Goal: Task Accomplishment & Management: Use online tool/utility

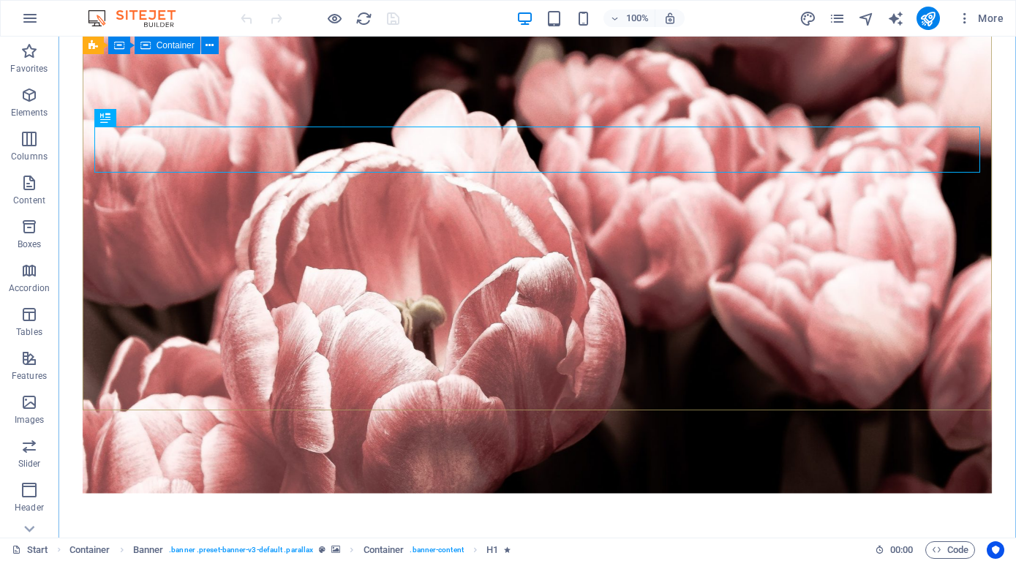
scroll to position [149, 0]
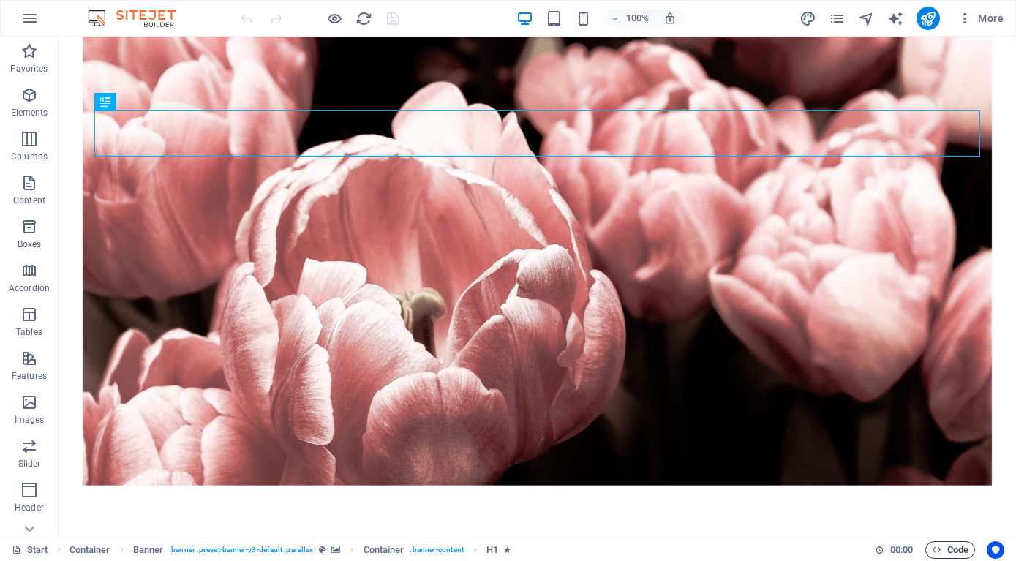
click at [946, 552] on span "Code" at bounding box center [950, 550] width 37 height 18
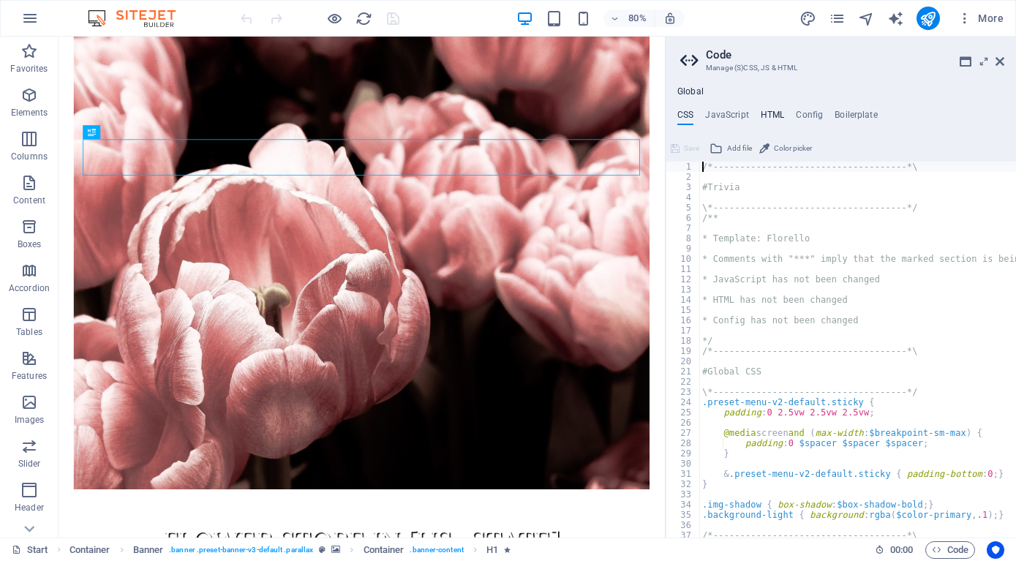
click at [778, 114] on h4 "HTML" at bounding box center [773, 118] width 24 height 16
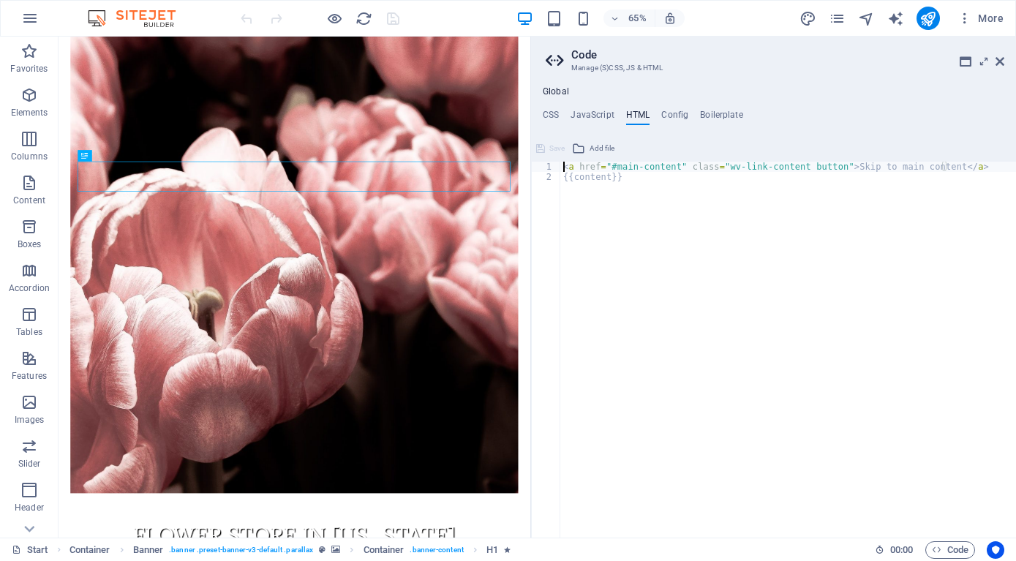
drag, startPoint x: 667, startPoint y: 135, endPoint x: 725, endPoint y: 165, distance: 65.1
click at [529, 141] on div "Start Favorites Elements Columns Content Boxes Accordion Tables Features Images…" at bounding box center [508, 287] width 1016 height 501
drag, startPoint x: 563, startPoint y: 166, endPoint x: 628, endPoint y: 182, distance: 67.1
click at [628, 182] on div "< a href = "#main-content" class = "wv-link-content button" > Skip to main cont…" at bounding box center [788, 360] width 456 height 397
type textarea "<a href="#main-content" class="wv-link-content button">Skip to main content</a>…"
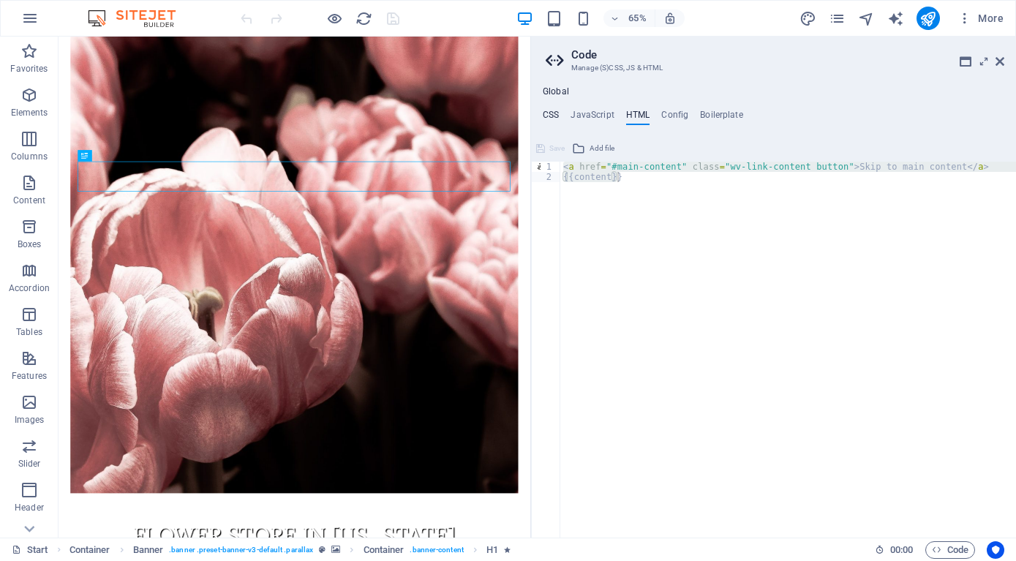
click at [549, 115] on h4 "CSS" at bounding box center [551, 118] width 16 height 16
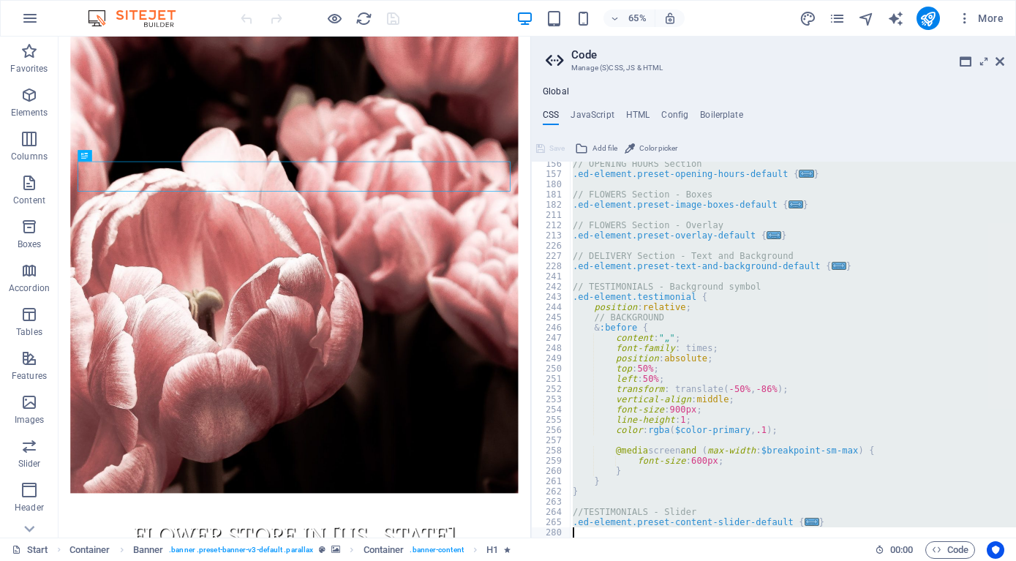
scroll to position [710, 0]
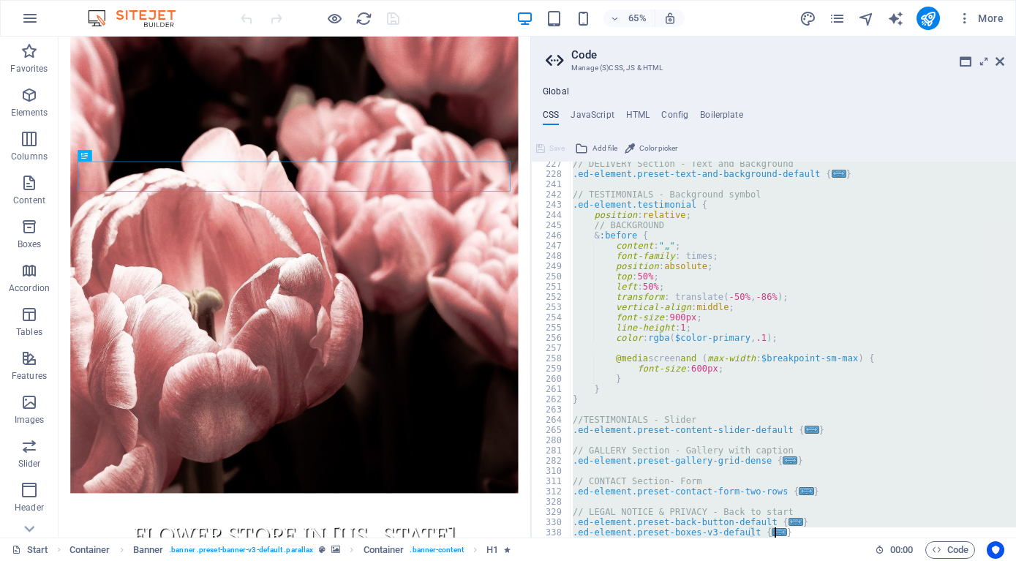
drag, startPoint x: 568, startPoint y: 165, endPoint x: 836, endPoint y: 590, distance: 503.3
click at [836, 538] on div "// DELIVERY Section - Text and Background .ed-element.preset-text-and-backgroun…" at bounding box center [793, 350] width 446 height 376
type textarea "@include boxes-v3($margin-horizontal: true, $grow: (false, null, null)); }"
click at [796, 543] on div "Start Container Banner . banner .preset-banner-v3-default .parallax Container .…" at bounding box center [438, 550] width 852 height 18
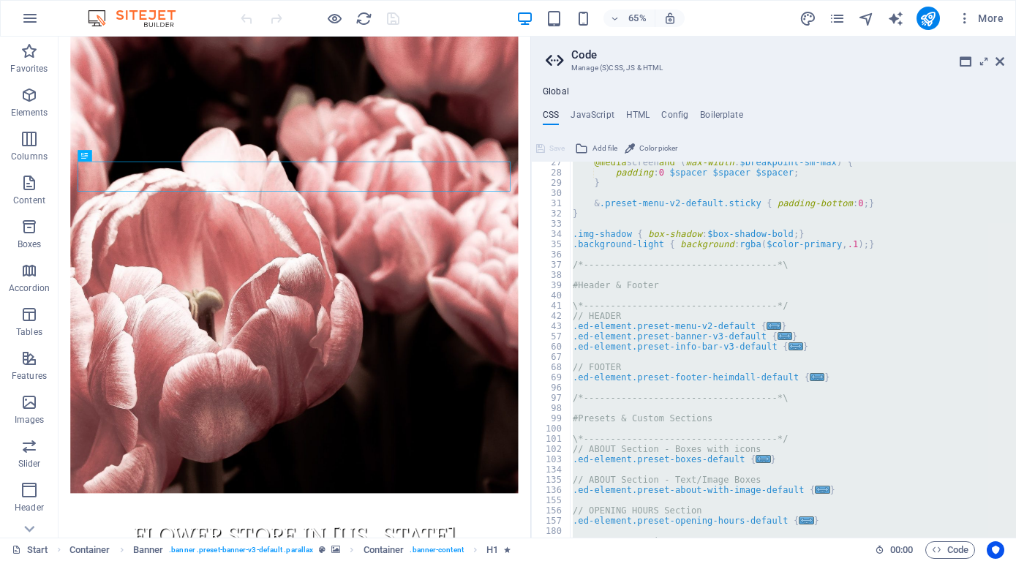
scroll to position [358, 0]
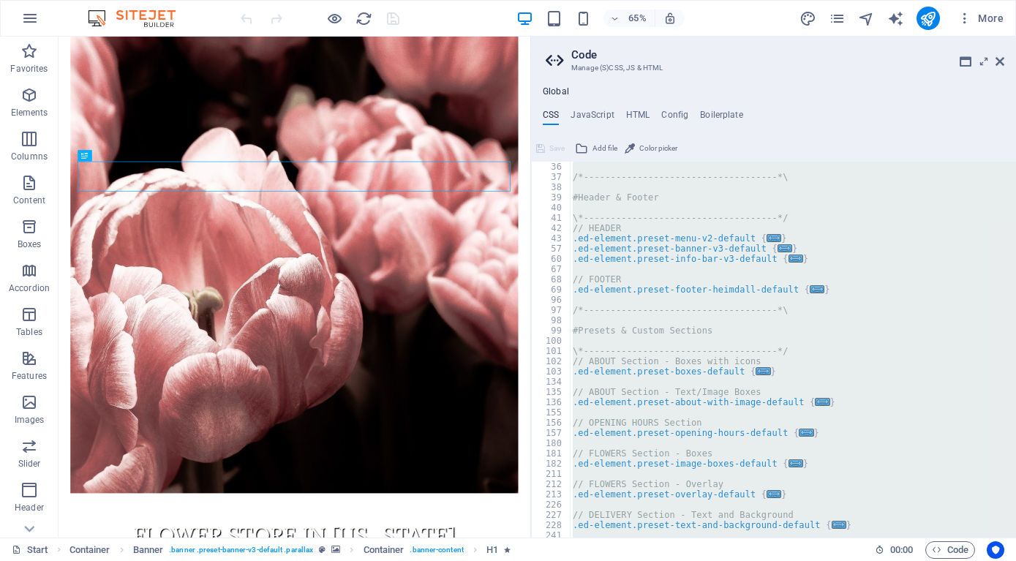
click at [702, 339] on div "/*------------------------------------*\ #Header & Footer \*-------------------…" at bounding box center [793, 350] width 446 height 376
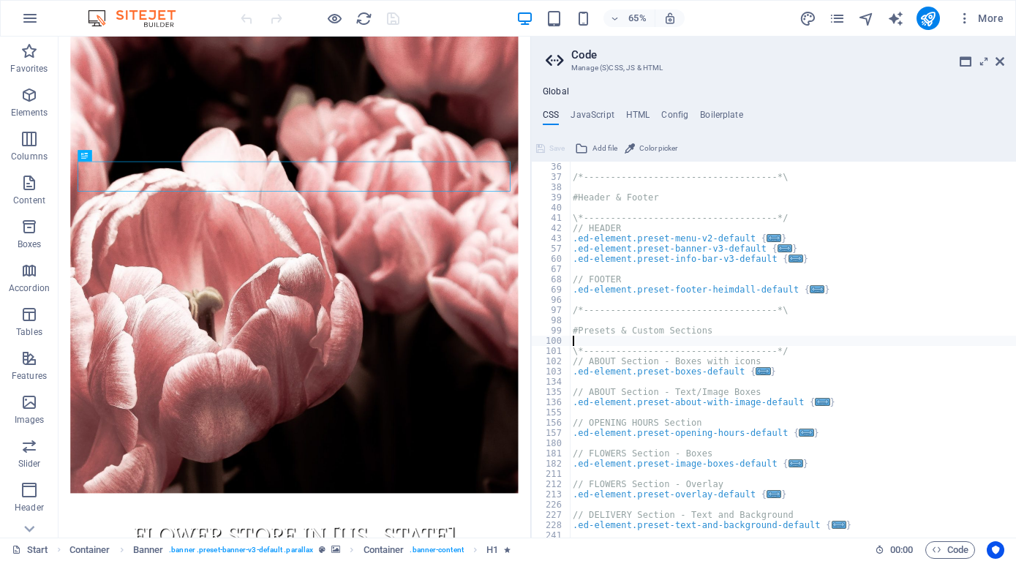
type textarea "#Presets & Custom Sections"
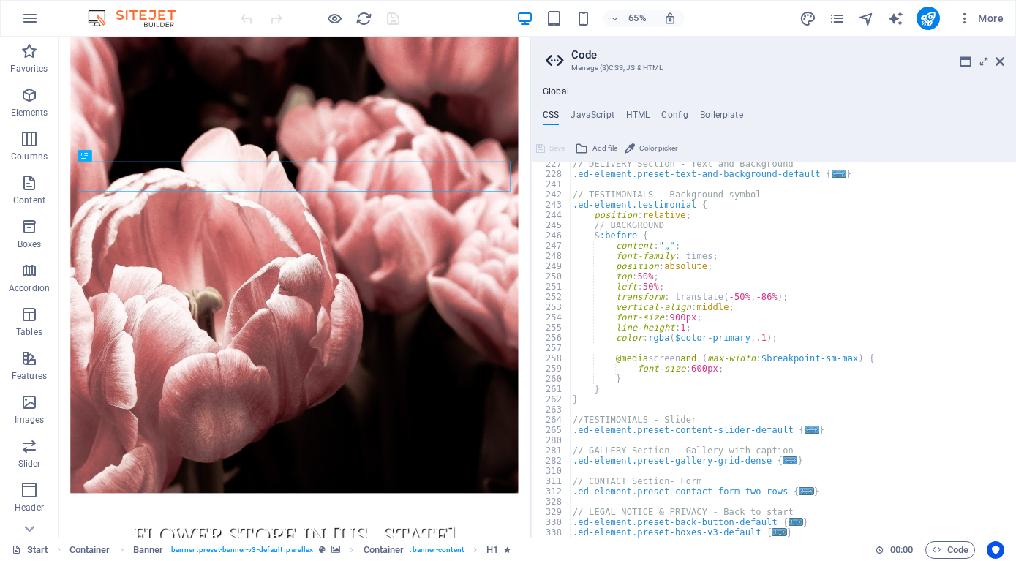
scroll to position [710, 0]
click at [816, 521] on div "// DELIVERY Section - Text and Background .ed-element.preset-text-and-backgroun…" at bounding box center [793, 357] width 446 height 397
type textarea "}"
click at [594, 119] on h4 "JavaScript" at bounding box center [592, 118] width 43 height 16
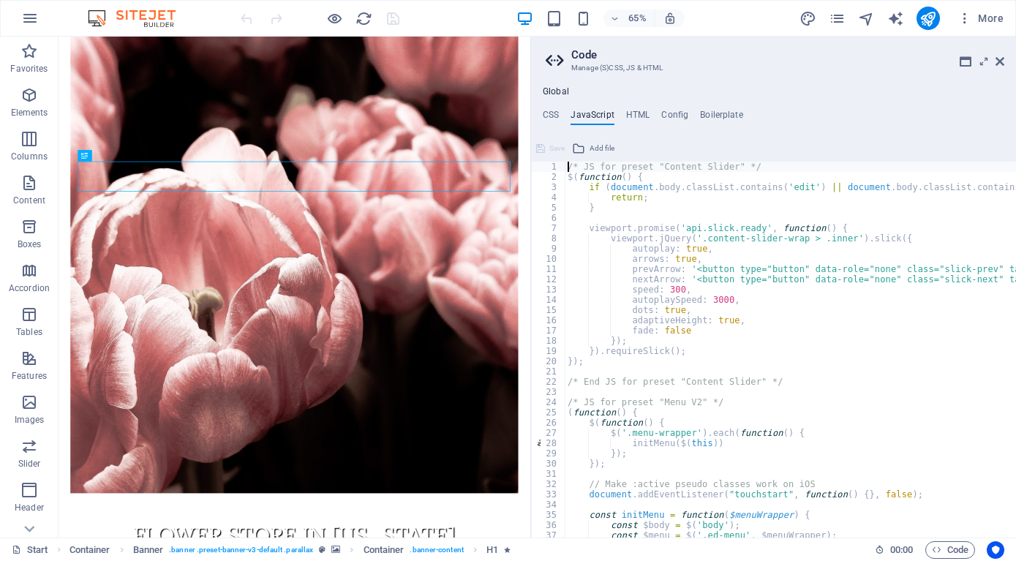
type textarea "/* JS for preset "Content Slider" */"
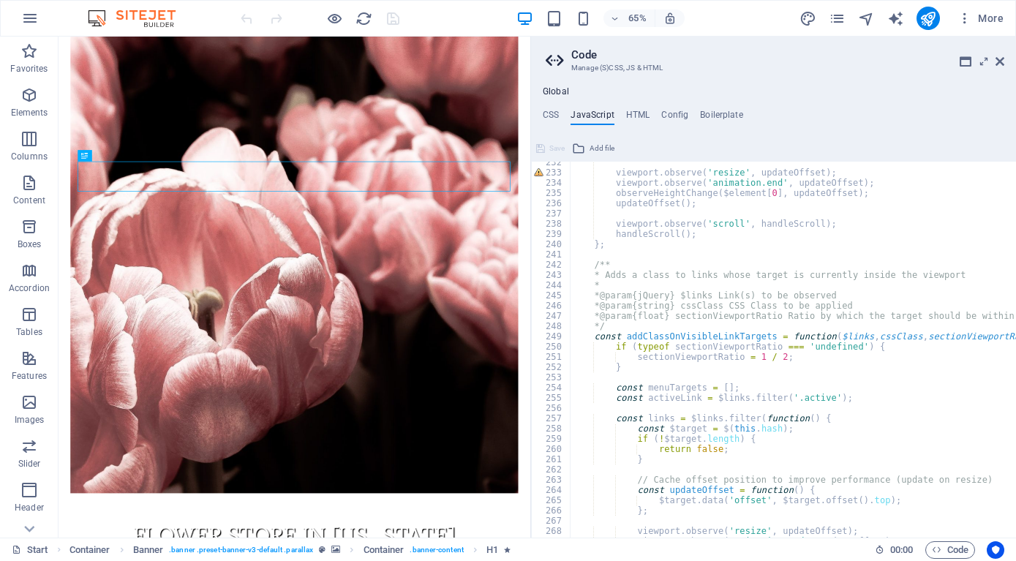
scroll to position [2707, 0]
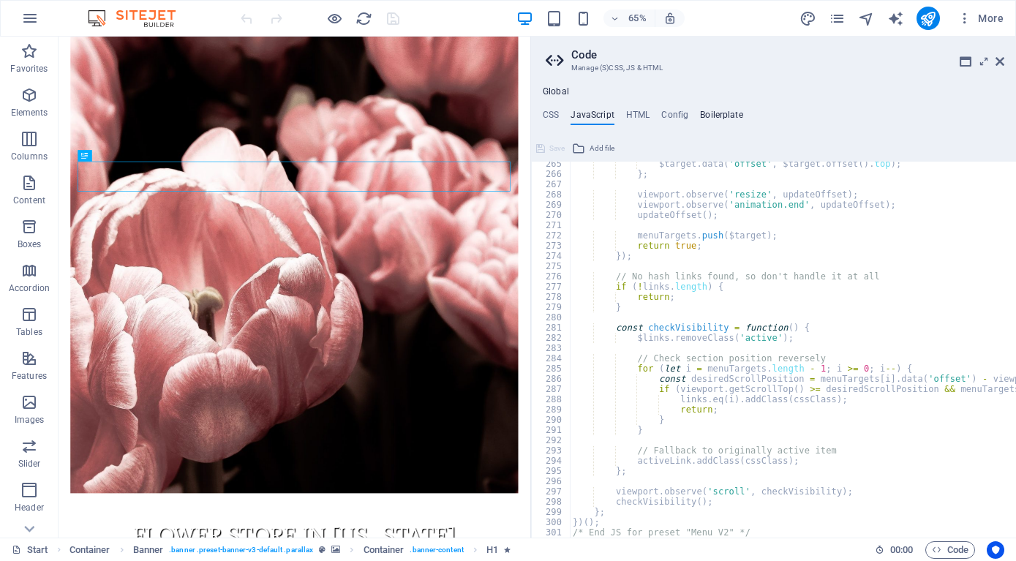
click at [734, 121] on h4 "Boilerplate" at bounding box center [721, 118] width 43 height 16
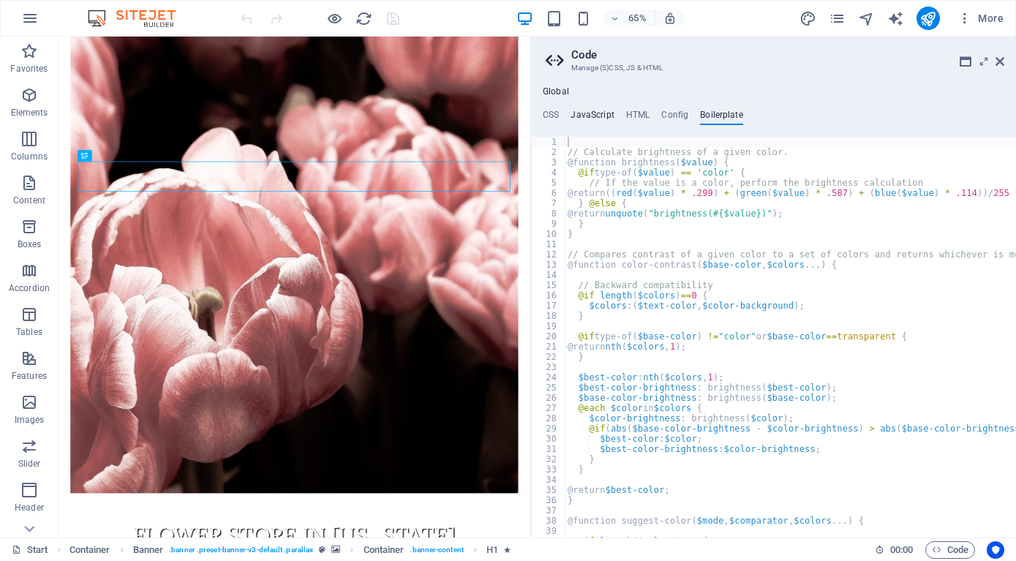
click at [593, 117] on h4 "JavaScript" at bounding box center [592, 118] width 43 height 16
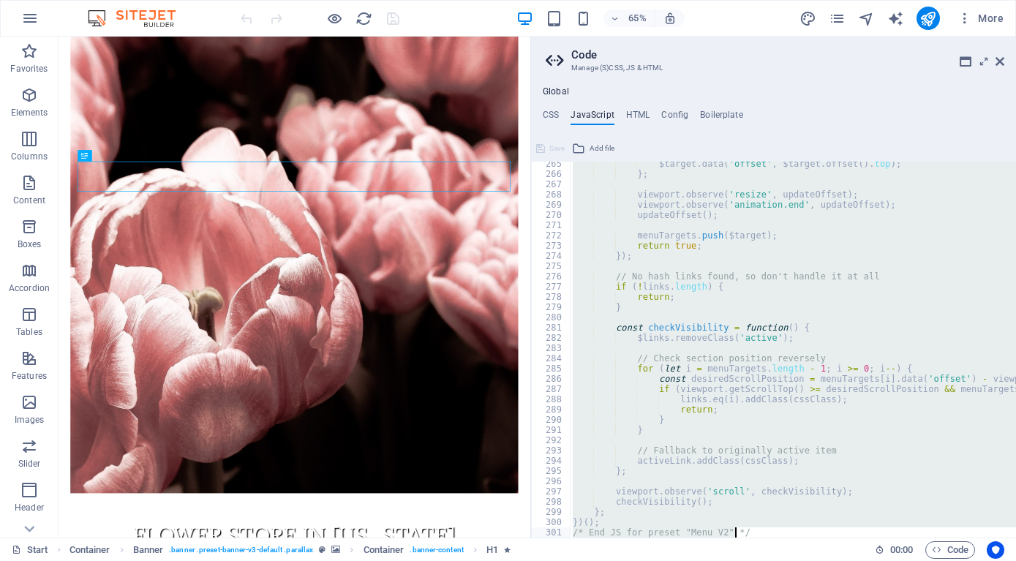
drag, startPoint x: 567, startPoint y: 164, endPoint x: 761, endPoint y: 539, distance: 422.4
click at [761, 539] on div "$target . data ( 'offset' , $target . offset ( ) . top ) ; } ; viewport . obser…" at bounding box center [905, 357] width 671 height 397
type textarea "})(); /* End JS for preset "Menu V2" */"
click at [732, 115] on h4 "Boilerplate" at bounding box center [721, 118] width 43 height 16
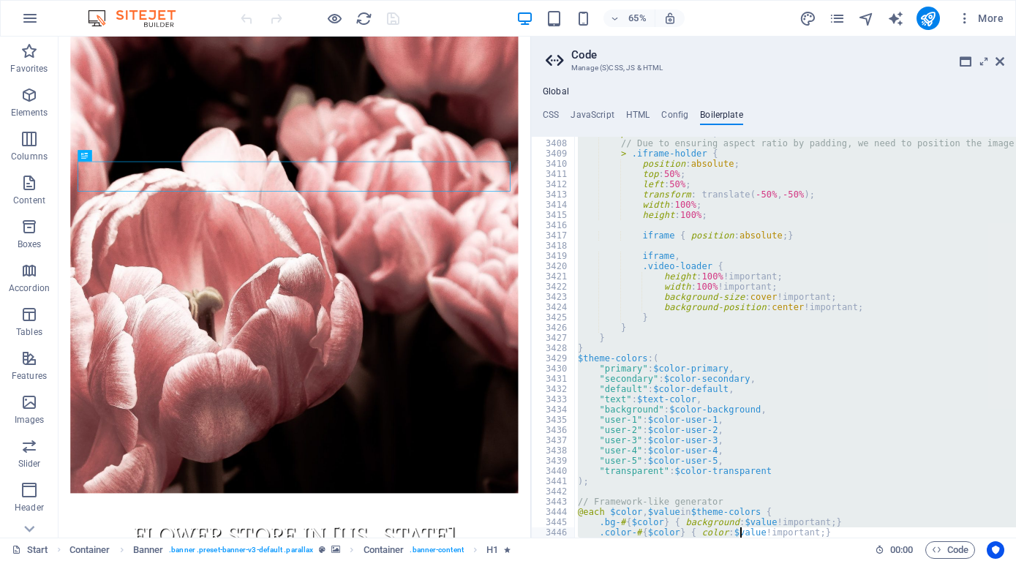
drag, startPoint x: 567, startPoint y: 154, endPoint x: 741, endPoint y: 595, distance: 474.9
click at [741, 538] on div "position : relative ; // Due to ensuring aspect ratio by padding, we need to po…" at bounding box center [795, 337] width 441 height 401
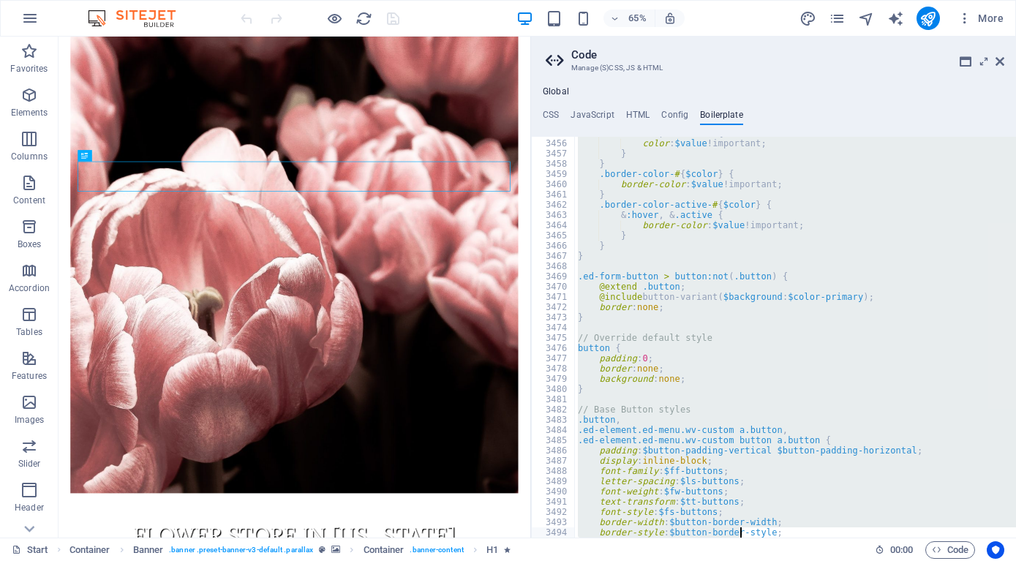
scroll to position [19903, 0]
click at [898, 361] on div "& :hover , & .active { color : $value !important; } } .border-color- # { $color…" at bounding box center [795, 337] width 441 height 401
type textarea "padding: 0;"
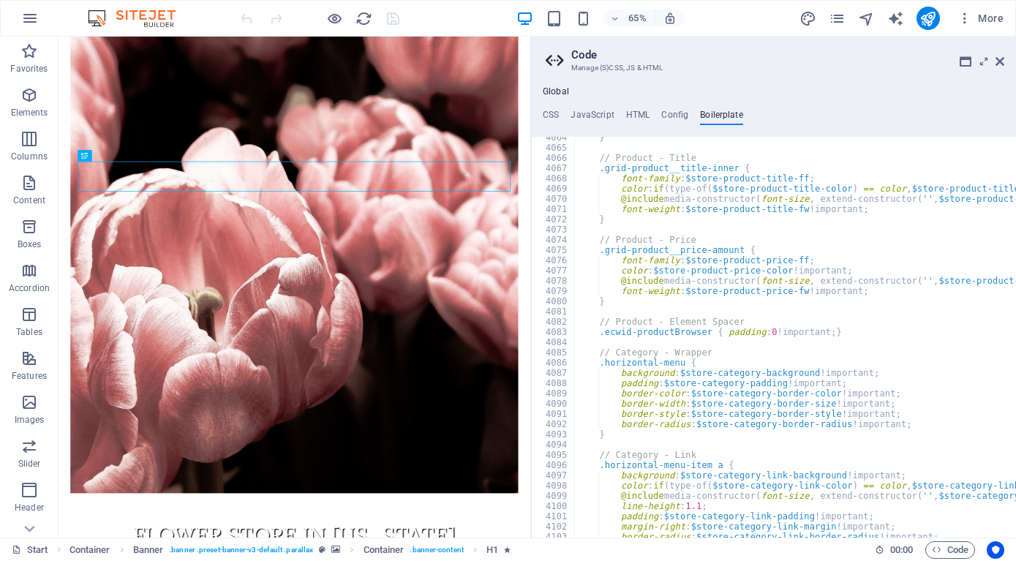
scroll to position [23571, 0]
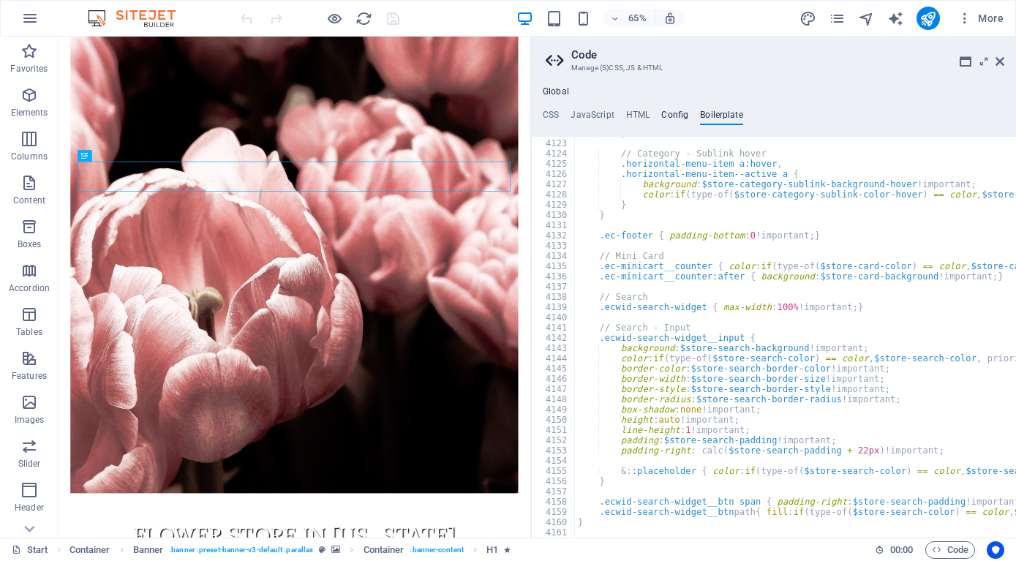
click at [684, 116] on h4 "Config" at bounding box center [674, 118] width 27 height 16
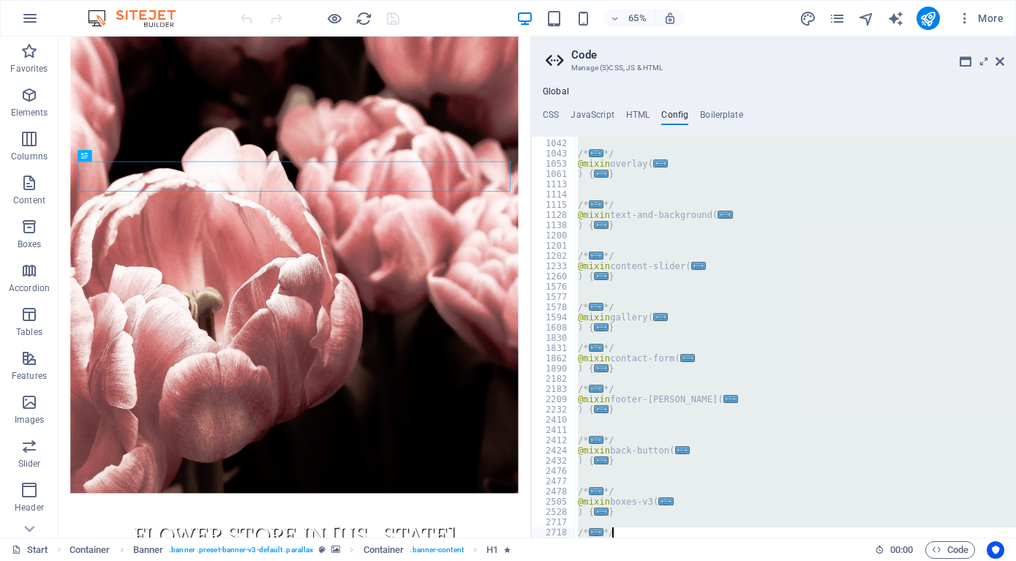
scroll to position [726, 0]
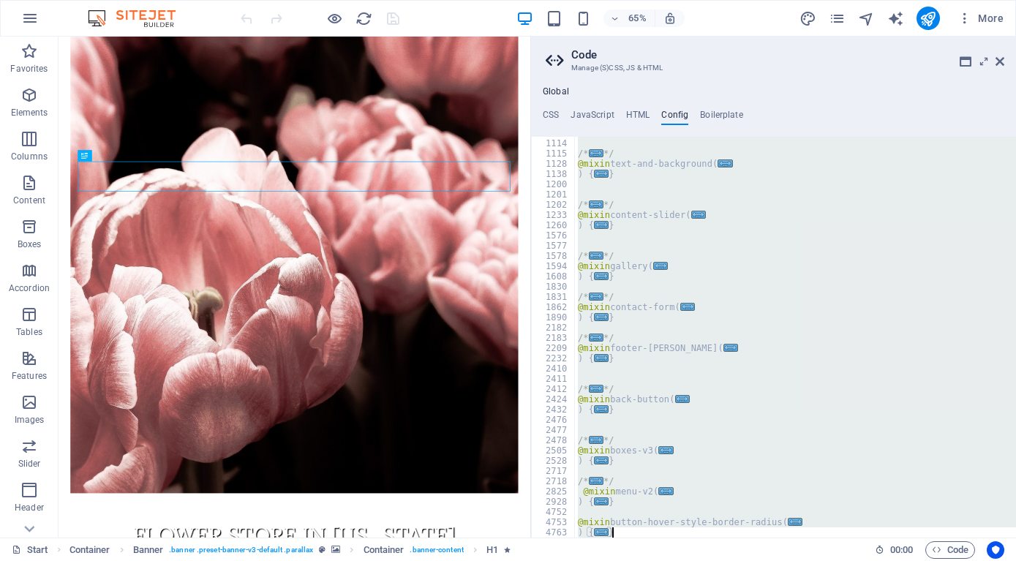
drag, startPoint x: 566, startPoint y: 143, endPoint x: 625, endPoint y: 532, distance: 393.7
click at [625, 532] on div "/* ... */ @mixin text-and-background ( ... ) { ... } /* ... */ @mixin content-s…" at bounding box center [795, 338] width 441 height 421
type textarea "} }"
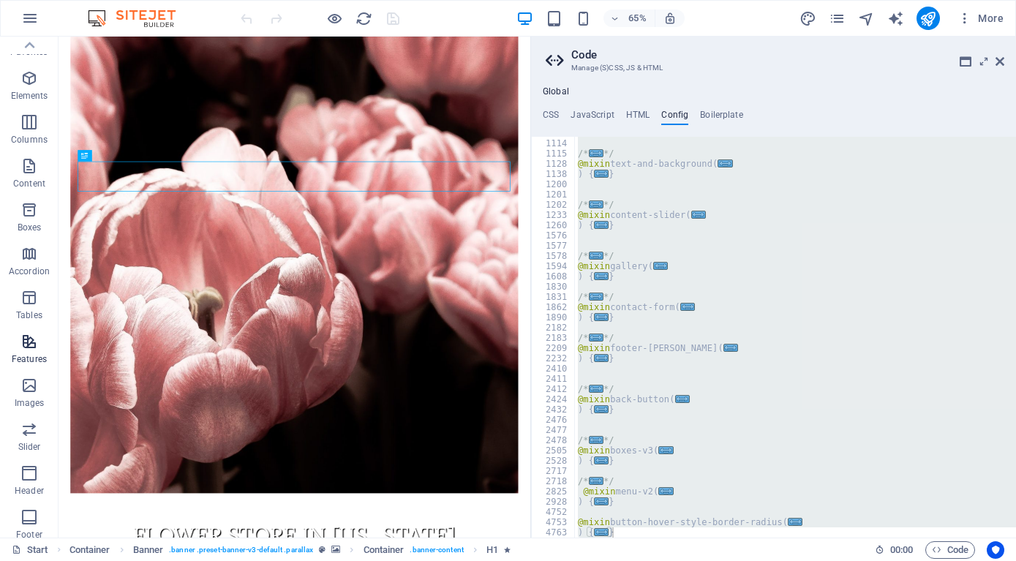
scroll to position [0, 0]
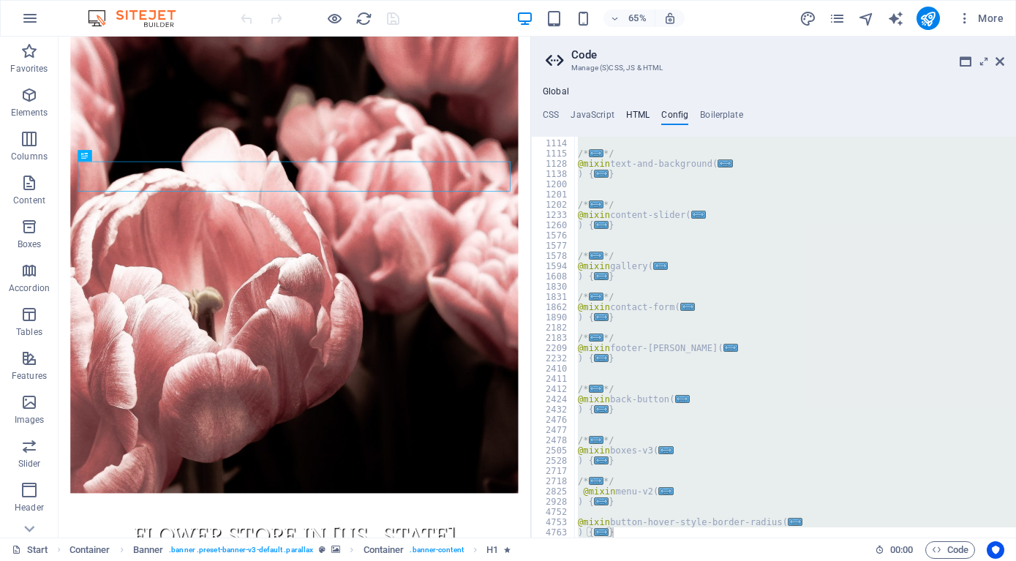
click at [638, 116] on h4 "HTML" at bounding box center [638, 118] width 24 height 16
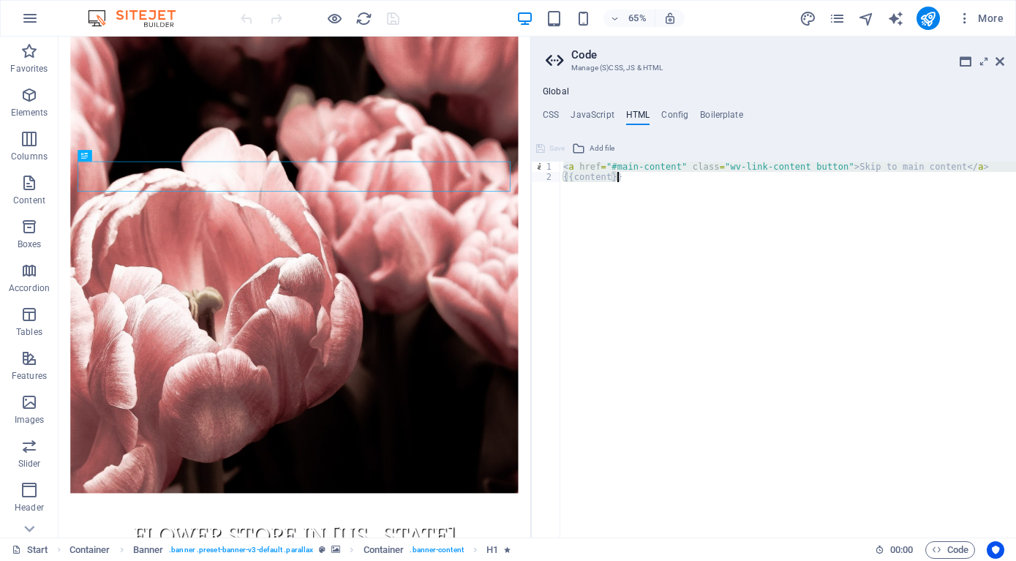
click at [609, 183] on div "< a href = "#main-content" class = "wv-link-content button" > Skip to main cont…" at bounding box center [788, 350] width 456 height 376
click at [607, 181] on div "< a href = "#main-content" class = "wv-link-content button" > Skip to main cont…" at bounding box center [788, 360] width 456 height 397
type textarea "<a href="#main-content" class="wv-link-content button">Skip to main content</a>"
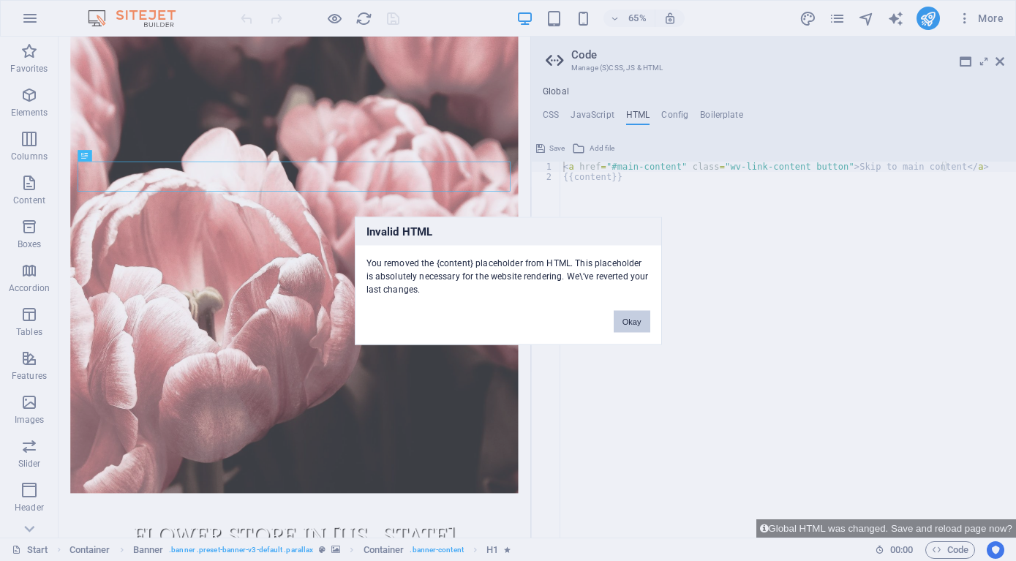
click at [647, 324] on button "Okay" at bounding box center [632, 321] width 37 height 22
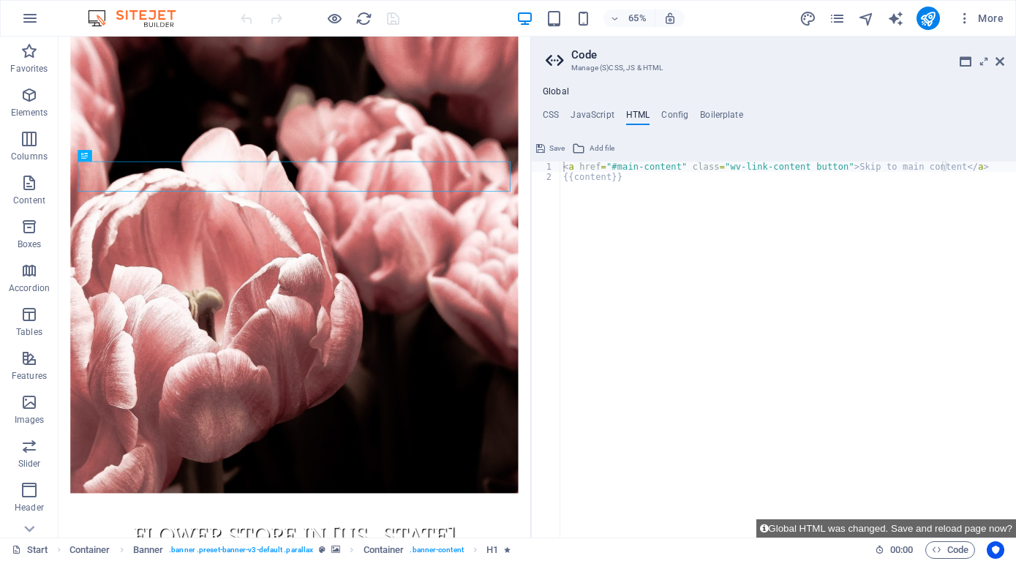
type textarea "{{content}}"
click at [623, 179] on div "< a href = "#main-content" class = "wv-link-content button" > Skip to main cont…" at bounding box center [788, 360] width 456 height 397
click at [605, 182] on div "< a href = "#main-content" class = "wv-link-content button" > Skip to main cont…" at bounding box center [788, 360] width 456 height 397
click at [605, 196] on div "< a href = "#main-content" class = "wv-link-content button" > Skip to main cont…" at bounding box center [788, 360] width 456 height 397
click at [557, 113] on h4 "CSS" at bounding box center [551, 118] width 16 height 16
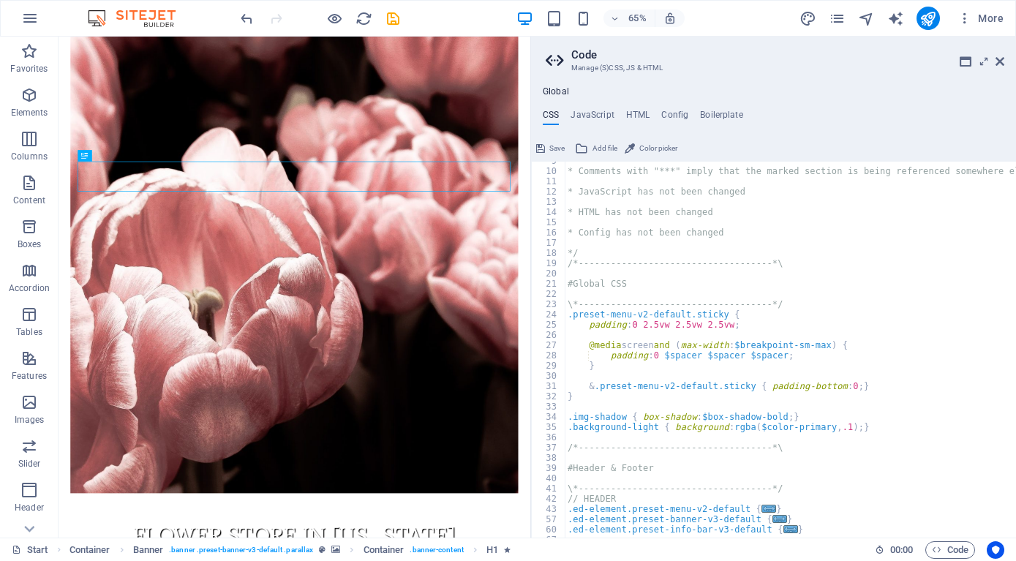
scroll to position [176, 0]
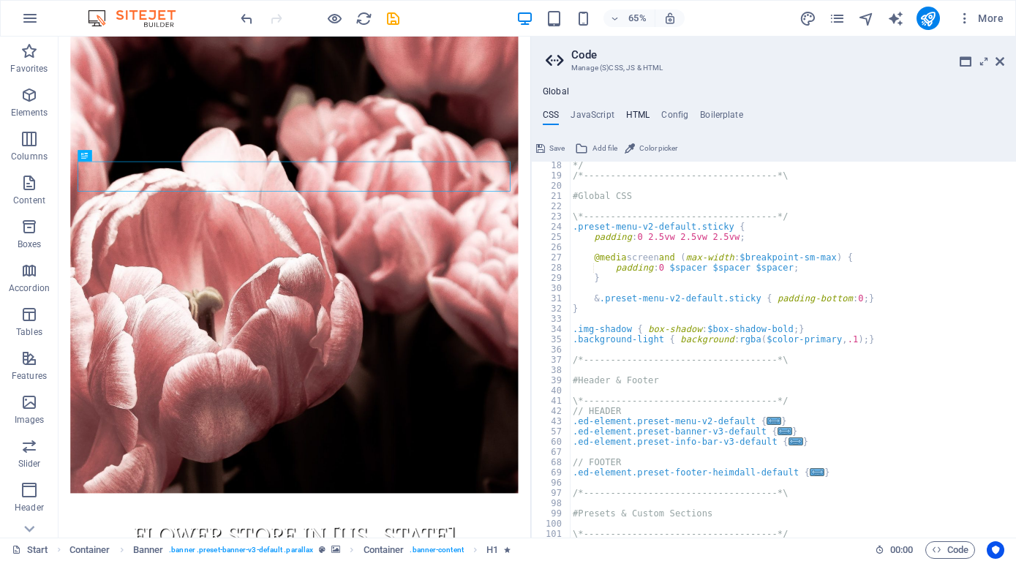
click at [634, 116] on h4 "HTML" at bounding box center [638, 118] width 24 height 16
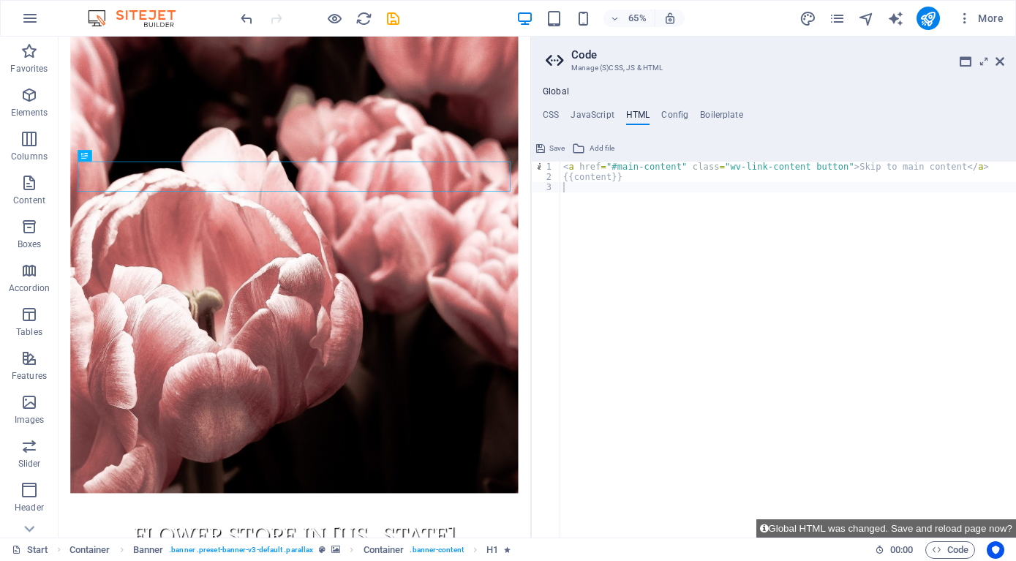
click at [606, 186] on div "< a href = "#main-content" class = "wv-link-content button" > Skip to main cont…" at bounding box center [788, 360] width 456 height 397
click at [557, 91] on h4 "Global" at bounding box center [556, 92] width 26 height 12
click at [669, 114] on h4 "Config" at bounding box center [674, 118] width 27 height 16
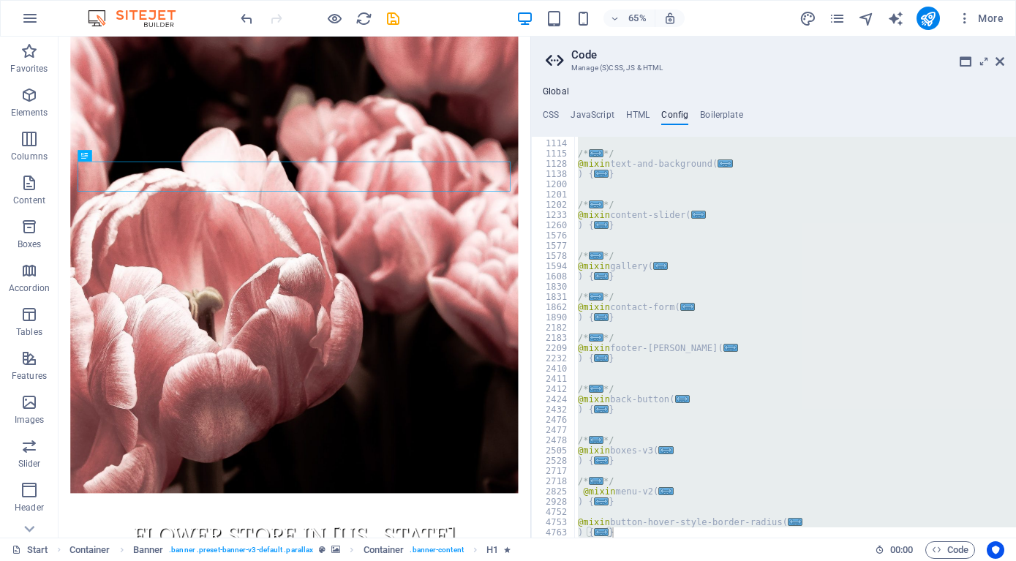
click at [807, 275] on div "/* ... */ @mixin text-and-background ( ... ) { ... } /* ... */ @mixin content-s…" at bounding box center [795, 337] width 441 height 401
type textarea "}"
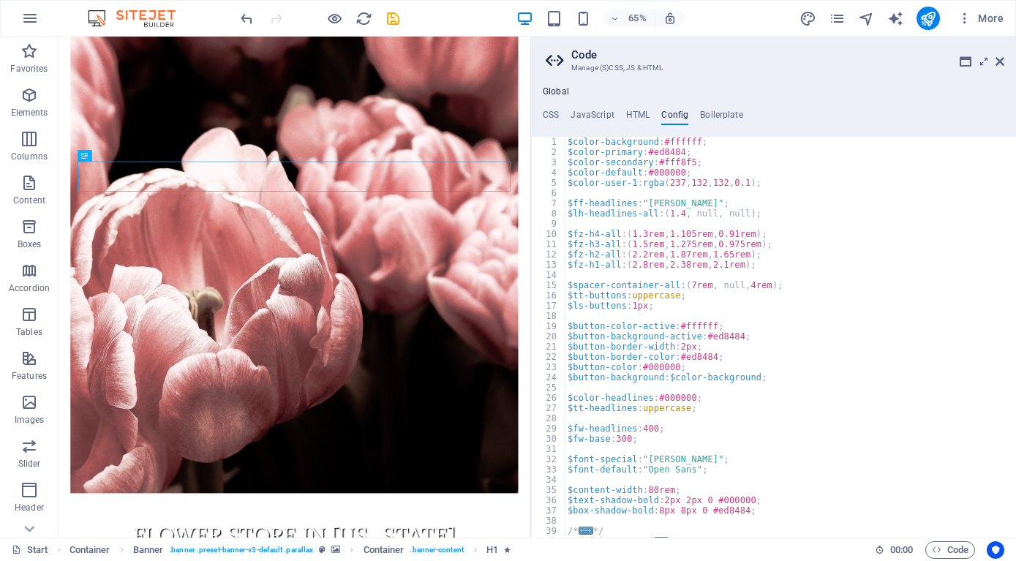
scroll to position [0, 0]
click at [630, 116] on h4 "HTML" at bounding box center [638, 118] width 24 height 16
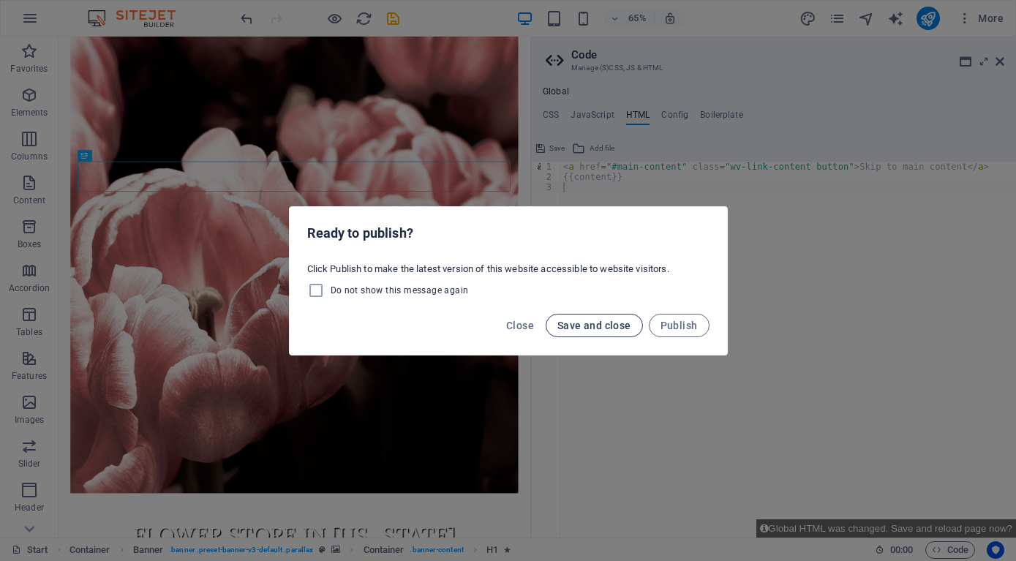
click at [590, 330] on span "Save and close" at bounding box center [594, 326] width 74 height 12
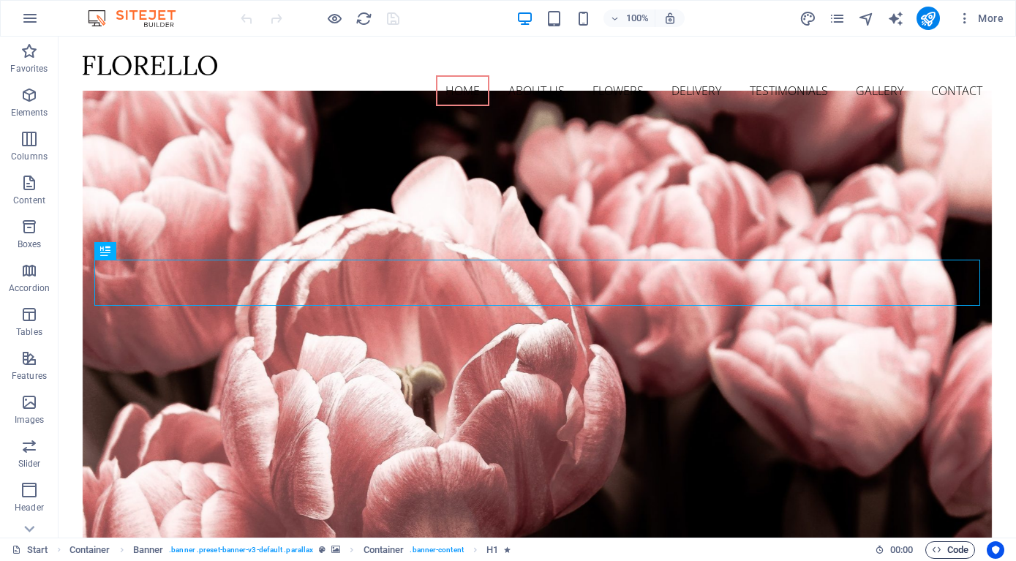
click at [942, 549] on span "Code" at bounding box center [950, 550] width 37 height 18
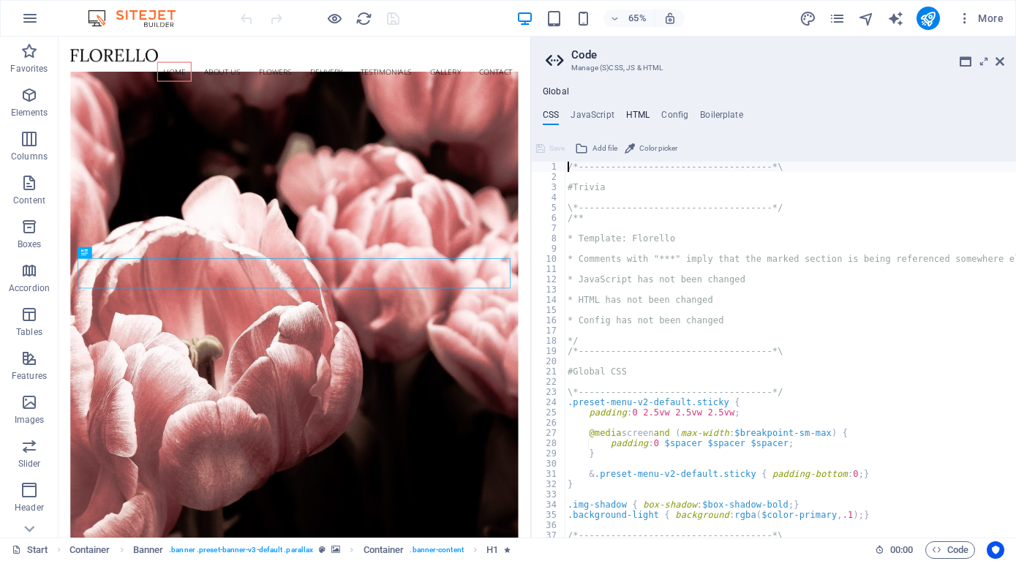
click at [640, 112] on h4 "HTML" at bounding box center [638, 118] width 24 height 16
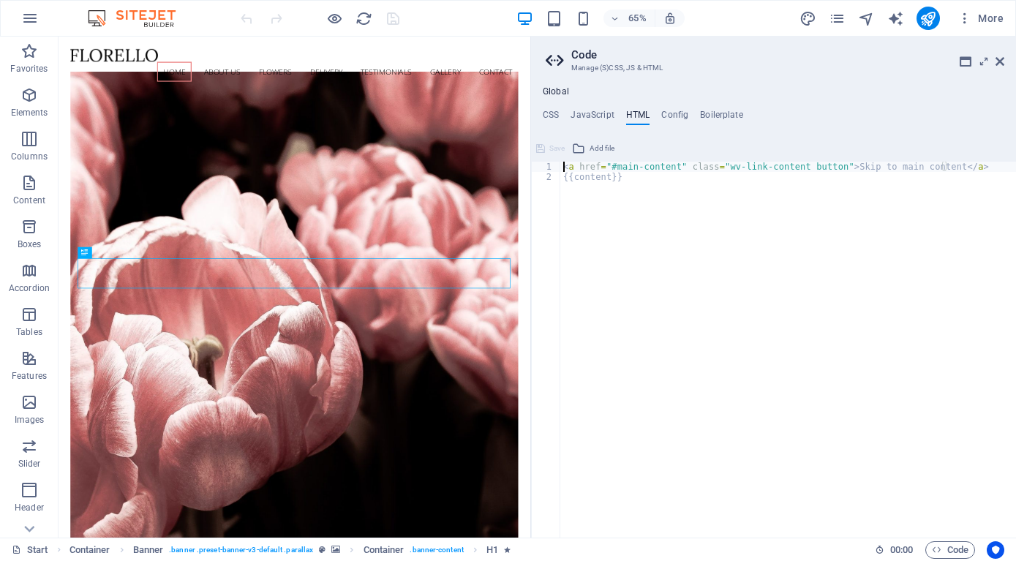
click at [598, 196] on div "< a href = "#main-content" class = "wv-link-content button" > Skip to main cont…" at bounding box center [788, 360] width 456 height 397
click at [598, 199] on div "< a href = "#main-content" class = "wv-link-content button" > Skip to main cont…" at bounding box center [788, 360] width 456 height 397
click at [564, 168] on div "< a href = "#main-content" class = "wv-link-content button" > Skip to main cont…" at bounding box center [788, 360] width 456 height 397
click at [840, 172] on div "< a href = "#main-content" class = "wv-link-content button" > Skip to main cont…" at bounding box center [788, 360] width 456 height 397
click at [933, 166] on div "< a href = "#main-content" class = "wv-link-content button" > Skip to main cont…" at bounding box center [788, 360] width 456 height 397
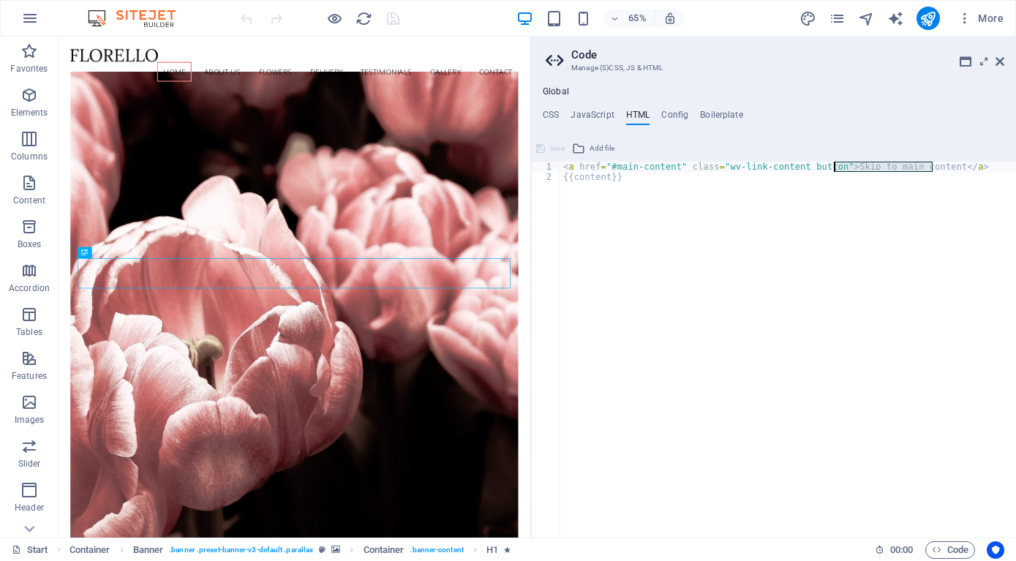
drag, startPoint x: 933, startPoint y: 166, endPoint x: 834, endPoint y: 168, distance: 98.8
click at [834, 168] on div "< a href = "#main-content" class = "wv-link-content button" > Skip to main cont…" at bounding box center [788, 360] width 456 height 397
click at [694, 212] on div "< a href = "#main-content" class = "wv-link-content button" > Skip to main cont…" at bounding box center [788, 360] width 456 height 397
click at [601, 196] on div "< a href = "#main-content" class = "wv-link-content button" > Skip to main cont…" at bounding box center [788, 360] width 456 height 397
drag, startPoint x: 563, startPoint y: 166, endPoint x: 624, endPoint y: 181, distance: 62.5
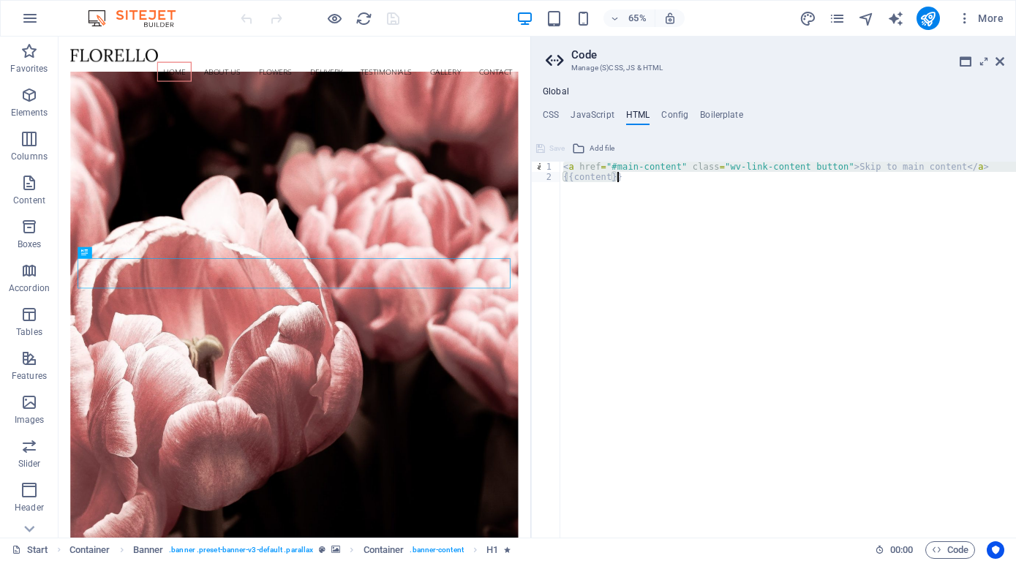
click at [624, 181] on div "< a href = "#main-content" class = "wv-link-content button" > Skip to main cont…" at bounding box center [788, 360] width 456 height 397
type textarea "<a href="#main-content" class="wv-link-content button">Skip to main content</a>…"
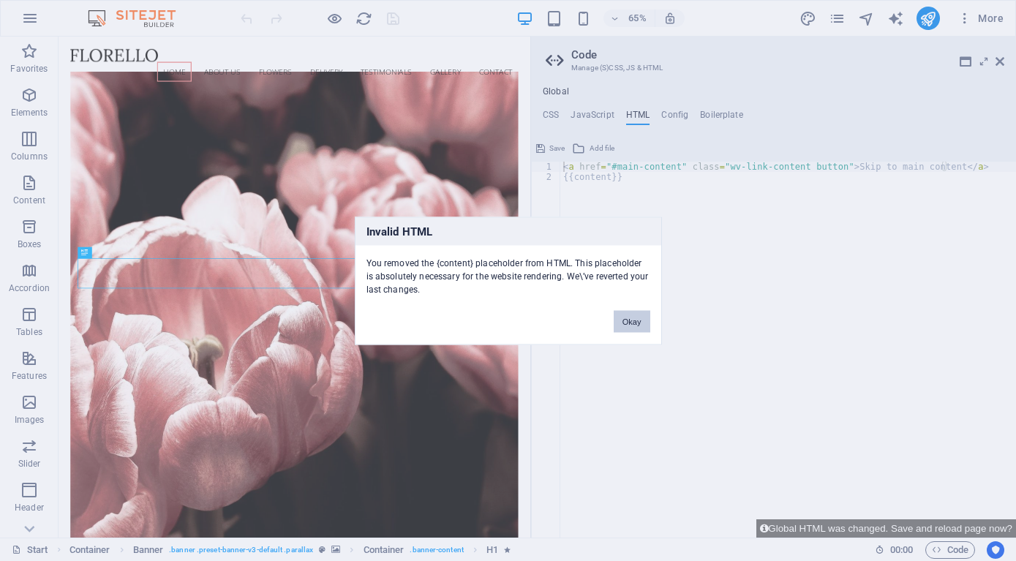
click at [625, 320] on button "Okay" at bounding box center [632, 321] width 37 height 22
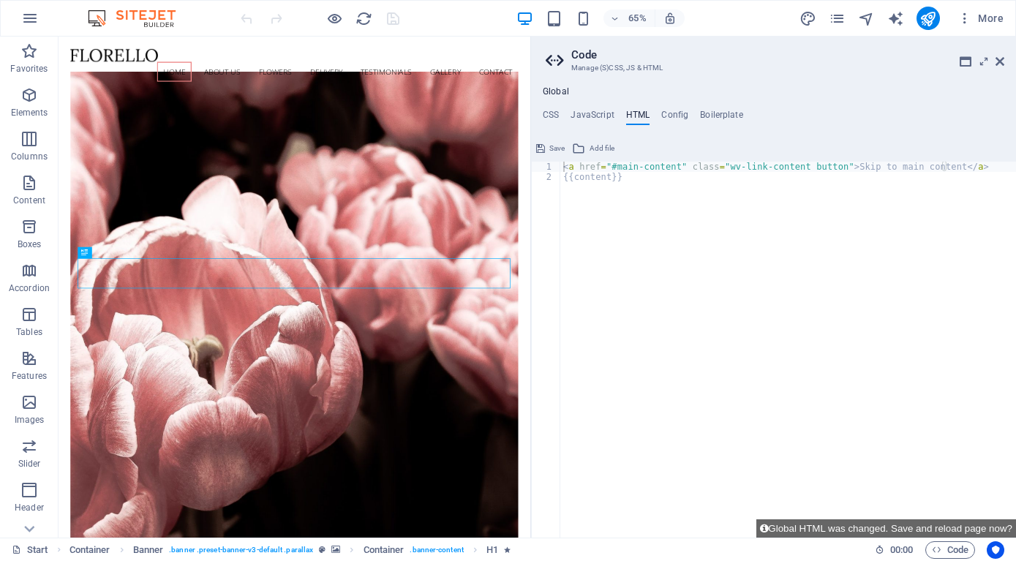
type textarea "{{content}}"
click at [593, 195] on div "< a href = "#main-content" class = "wv-link-content button" > Skip to main cont…" at bounding box center [788, 360] width 456 height 397
paste textarea "<a href="#main-content" class="wv-link-content button">Skip to main content</a>"
type textarea "<a href="#main-content" class="wv-link-content button">Skip to main content</a>"
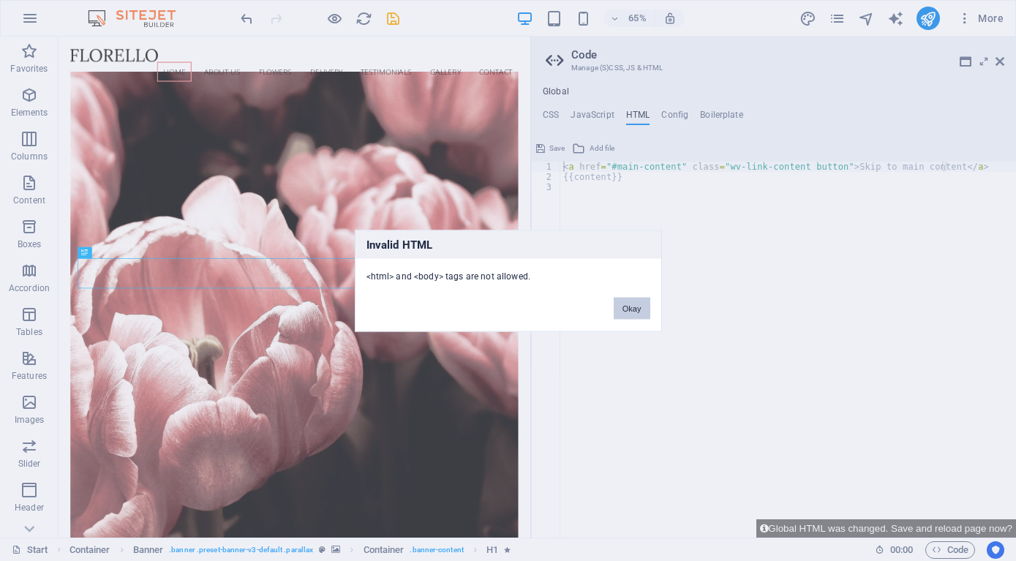
click at [637, 307] on button "Okay" at bounding box center [632, 308] width 37 height 22
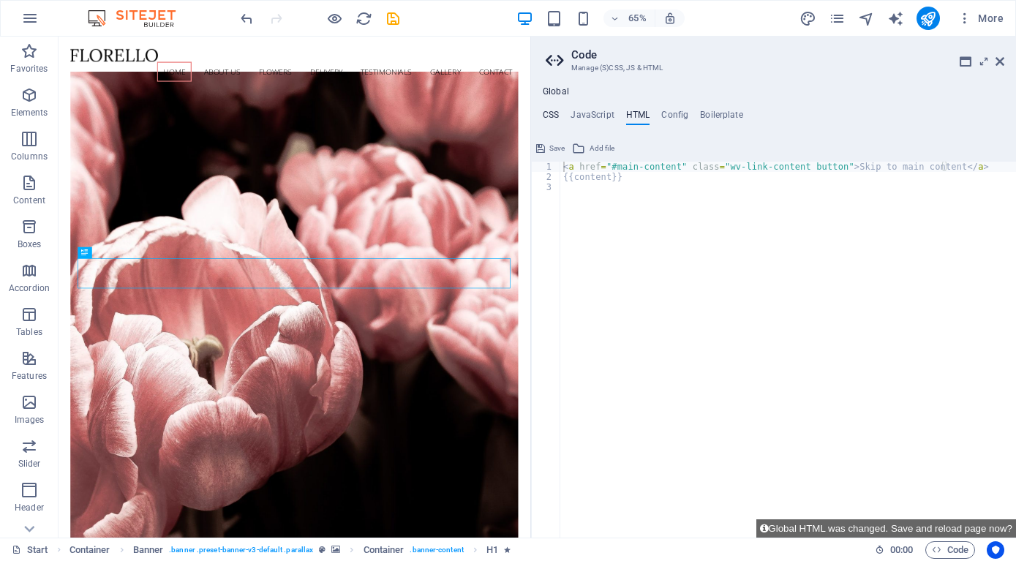
click at [552, 117] on h4 "CSS" at bounding box center [551, 118] width 16 height 16
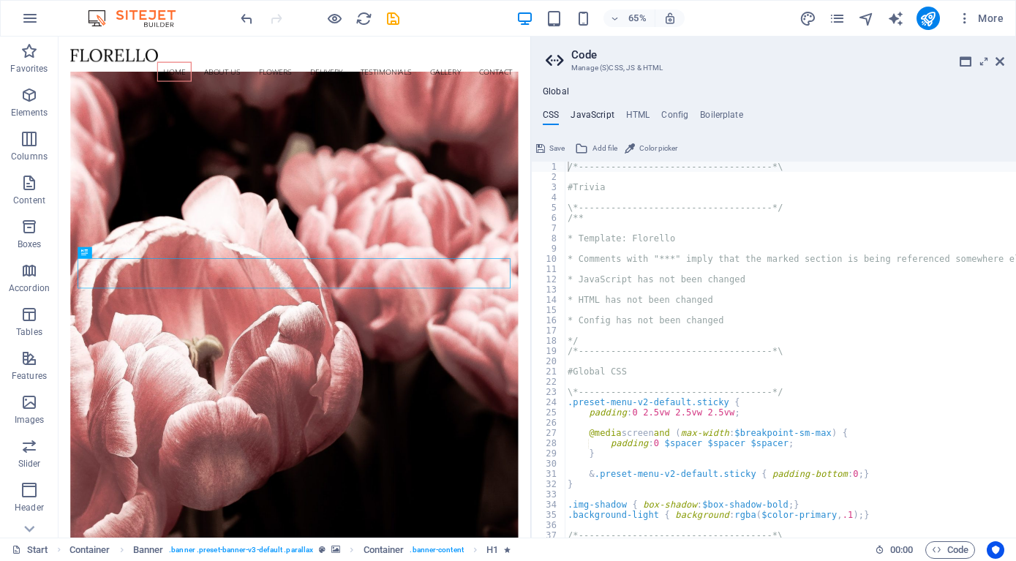
click at [604, 116] on h4 "JavaScript" at bounding box center [592, 118] width 43 height 16
type textarea "/* JS for preset "Content Slider" */"
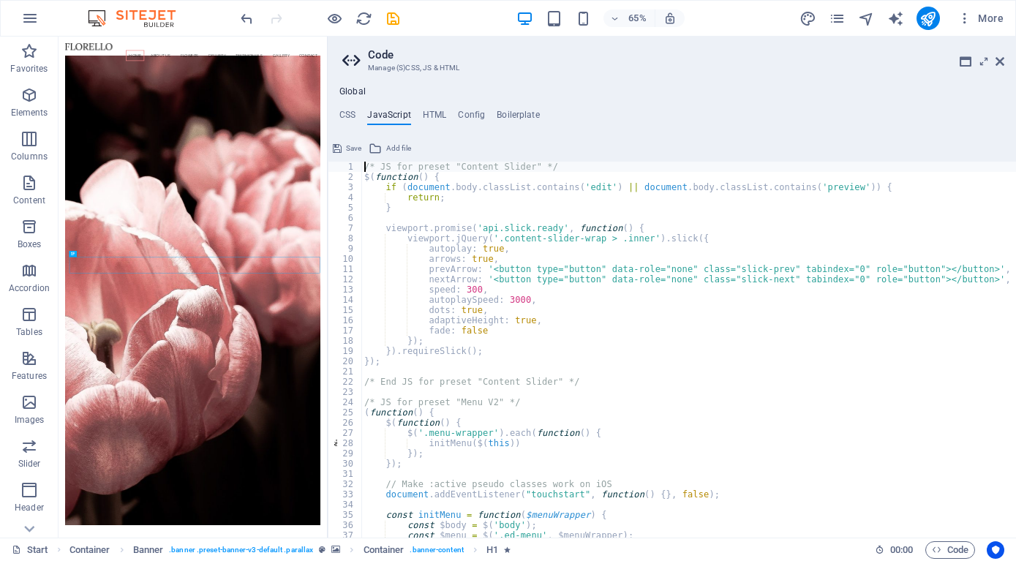
drag, startPoint x: 532, startPoint y: 239, endPoint x: 324, endPoint y: 236, distance: 207.8
click at [324, 236] on div "Start Favorites Elements Columns Content Boxes Accordion Tables Features Images…" at bounding box center [508, 287] width 1016 height 501
click at [425, 118] on h4 "HTML" at bounding box center [434, 118] width 24 height 16
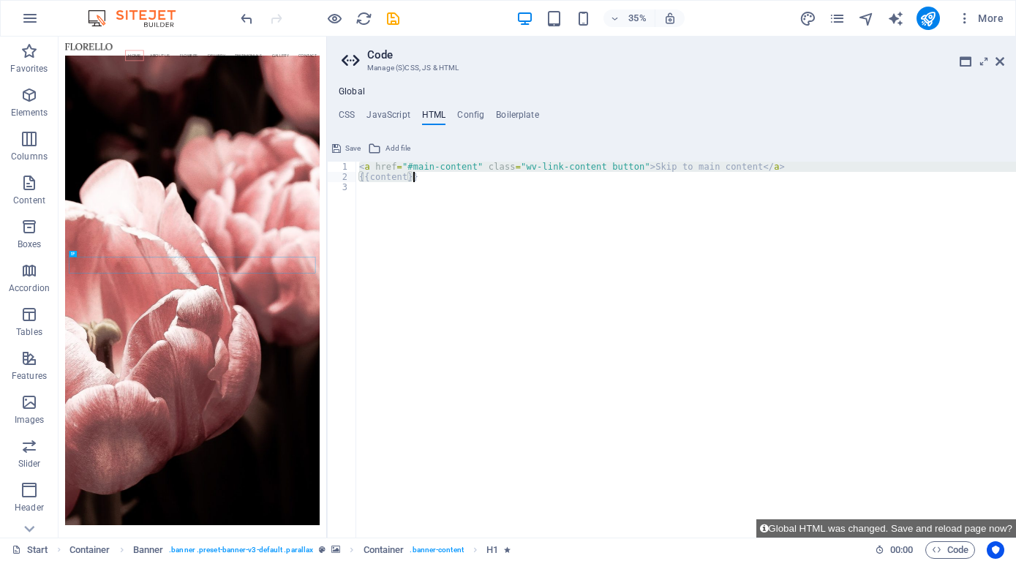
drag, startPoint x: 358, startPoint y: 165, endPoint x: 419, endPoint y: 175, distance: 61.5
click at [419, 175] on div "< a href = "#main-content" class = "wv-link-content button" > Skip to main cont…" at bounding box center [686, 360] width 660 height 397
click at [378, 178] on div "< a href = "#main-content" class = "wv-link-content button" > Skip to main cont…" at bounding box center [686, 350] width 660 height 376
click at [368, 178] on div "< a href = "#main-content" class = "wv-link-content button" > Skip to main cont…" at bounding box center [686, 360] width 660 height 397
paste textarea "<a href="#main-content" class="wv-link-content button">Skip to main content</a>"
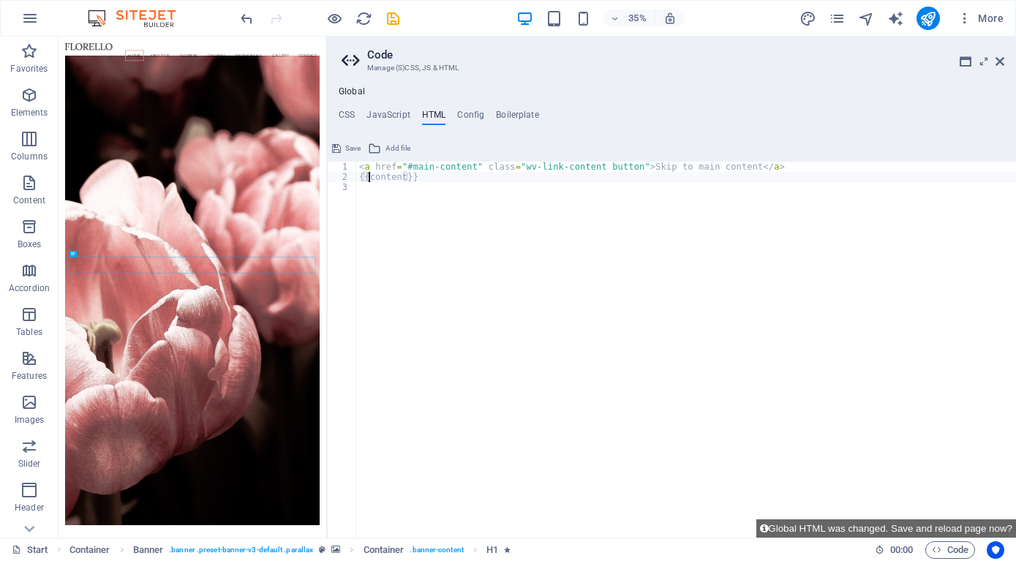
type textarea "<a href="#main-content" class="wv-link-content button">Skip to main content</a>"
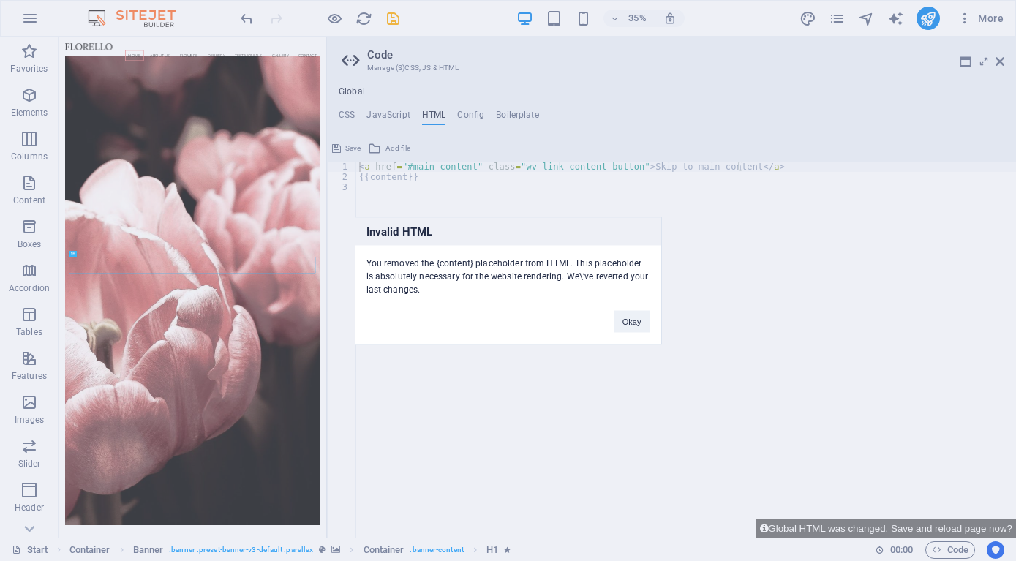
drag, startPoint x: 368, startPoint y: 260, endPoint x: 426, endPoint y: 293, distance: 67.1
click at [426, 293] on div "You removed the {content} placeholder from HTML. This placeholder is absolutely…" at bounding box center [509, 270] width 306 height 50
copy div "You removed the {content} placeholder from HTML. This placeholder is absolutely…"
click at [631, 327] on button "Okay" at bounding box center [632, 321] width 37 height 22
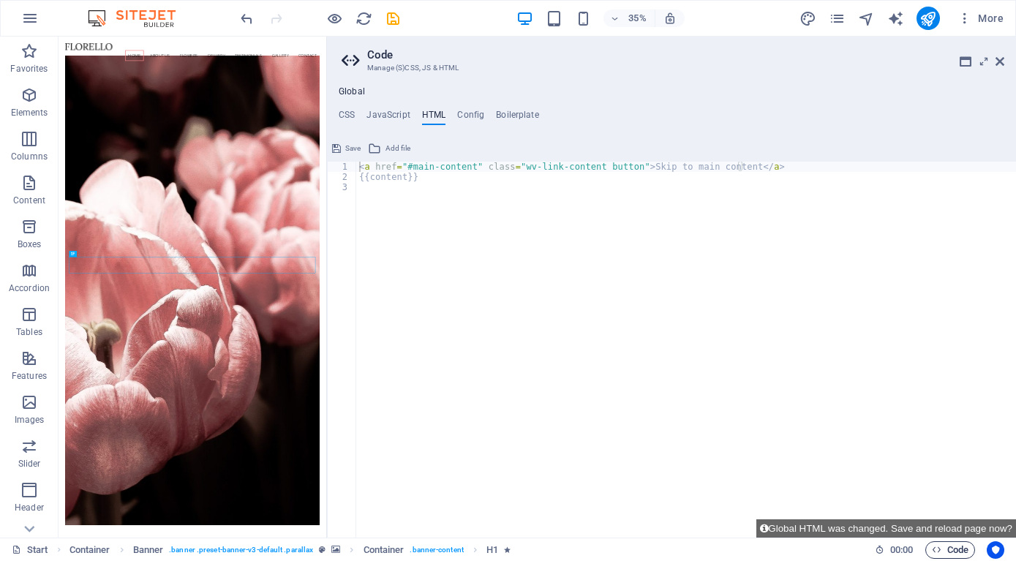
click at [949, 555] on span "Code" at bounding box center [950, 550] width 37 height 18
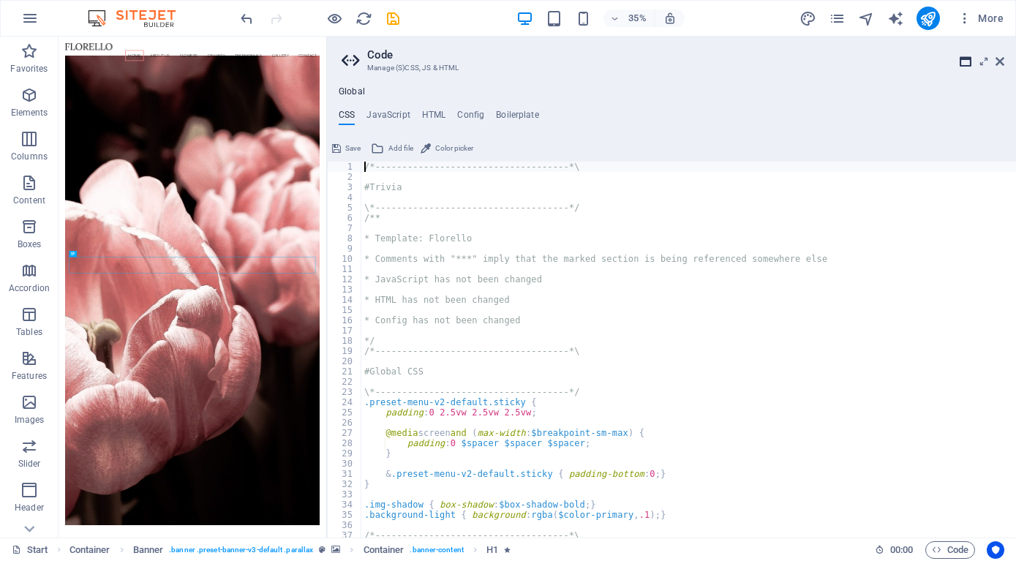
click at [968, 64] on icon at bounding box center [966, 62] width 12 height 12
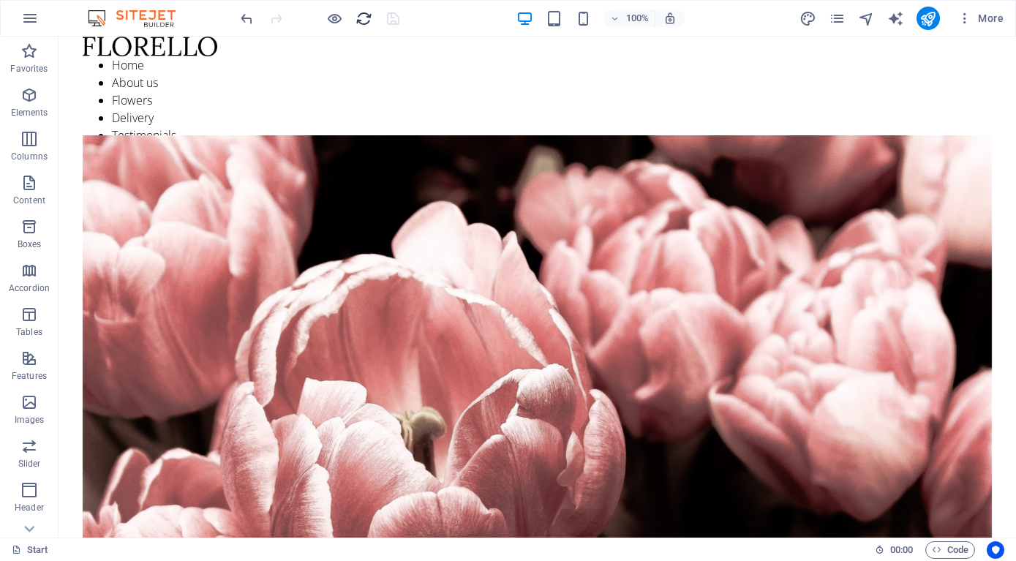
click at [362, 21] on icon "reload" at bounding box center [364, 18] width 17 height 17
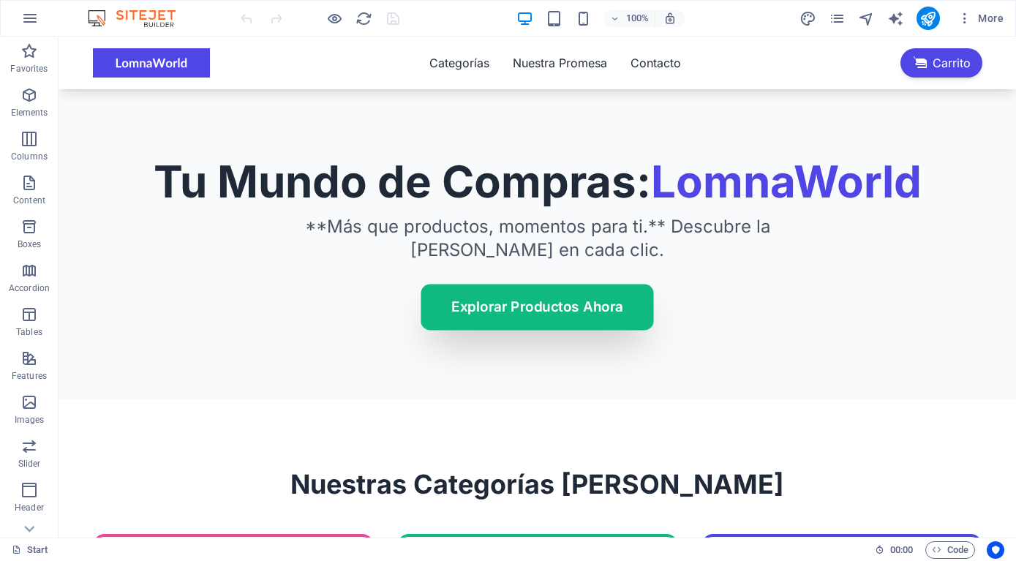
click at [544, 331] on link "Explorar Productos Ahora" at bounding box center [537, 308] width 233 height 46
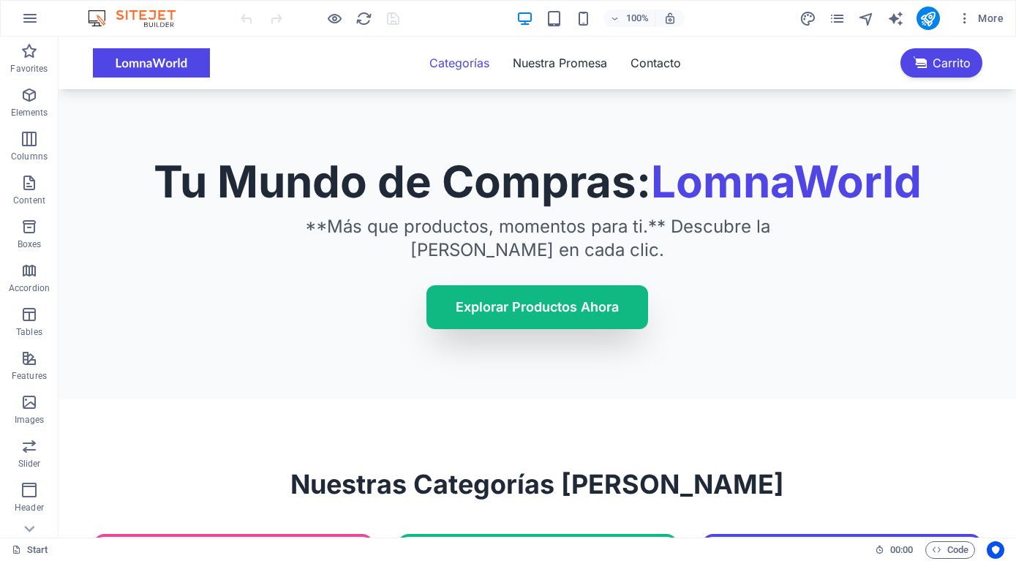
click at [456, 67] on link "Categorías" at bounding box center [459, 63] width 60 height 18
click at [127, 66] on img at bounding box center [151, 62] width 117 height 29
click at [958, 552] on span "Code" at bounding box center [950, 550] width 37 height 18
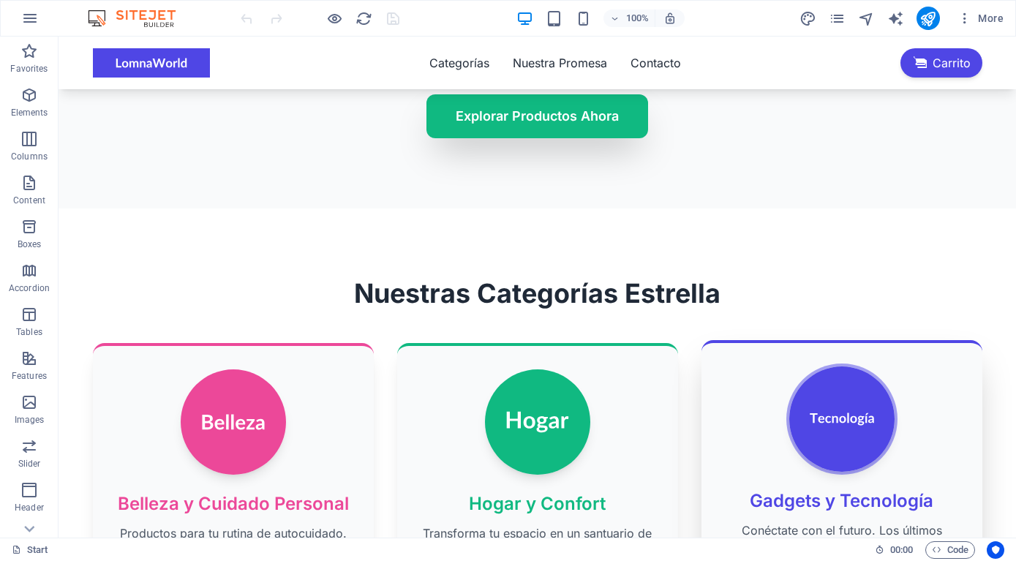
scroll to position [224, 0]
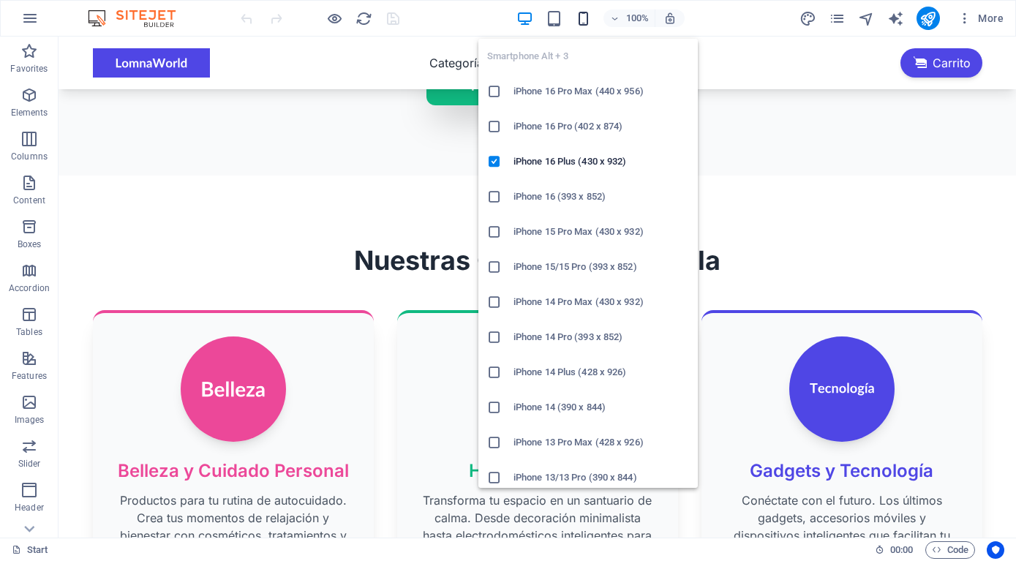
click at [588, 19] on icon "button" at bounding box center [583, 18] width 17 height 17
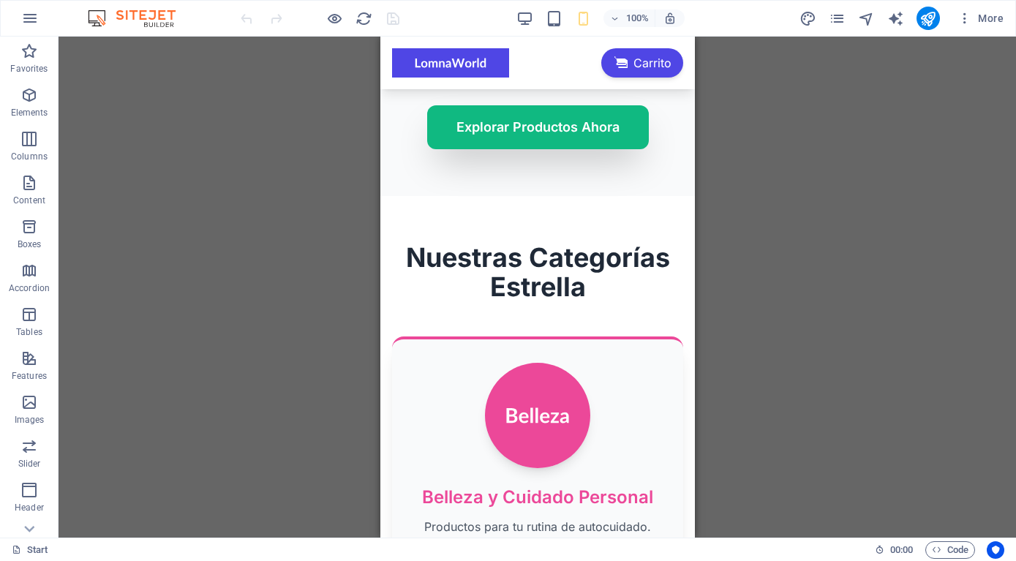
click at [737, 140] on div "Drag here to replace the existing content. Press “Ctrl” if you want to create a…" at bounding box center [538, 287] width 958 height 501
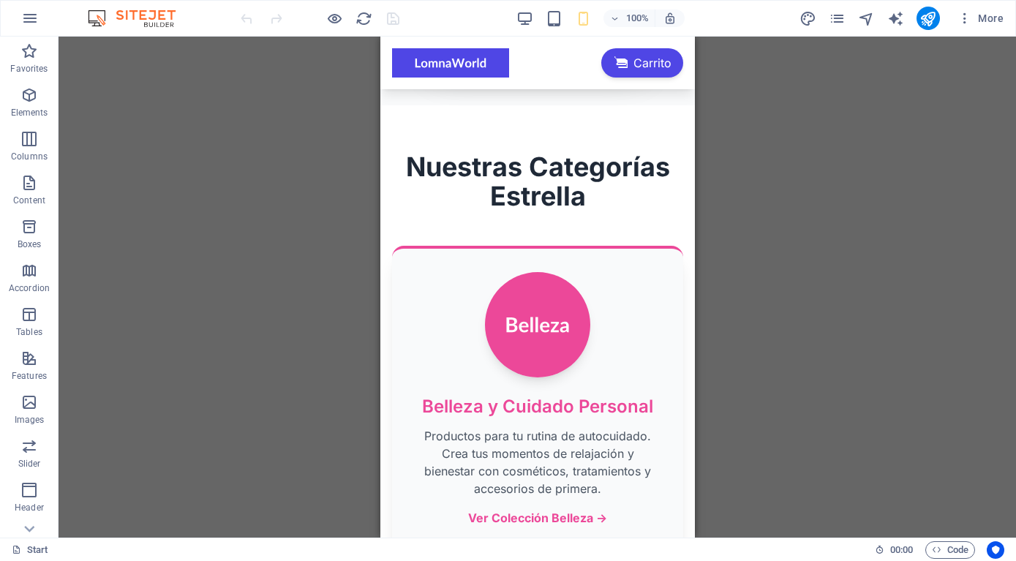
scroll to position [0, 0]
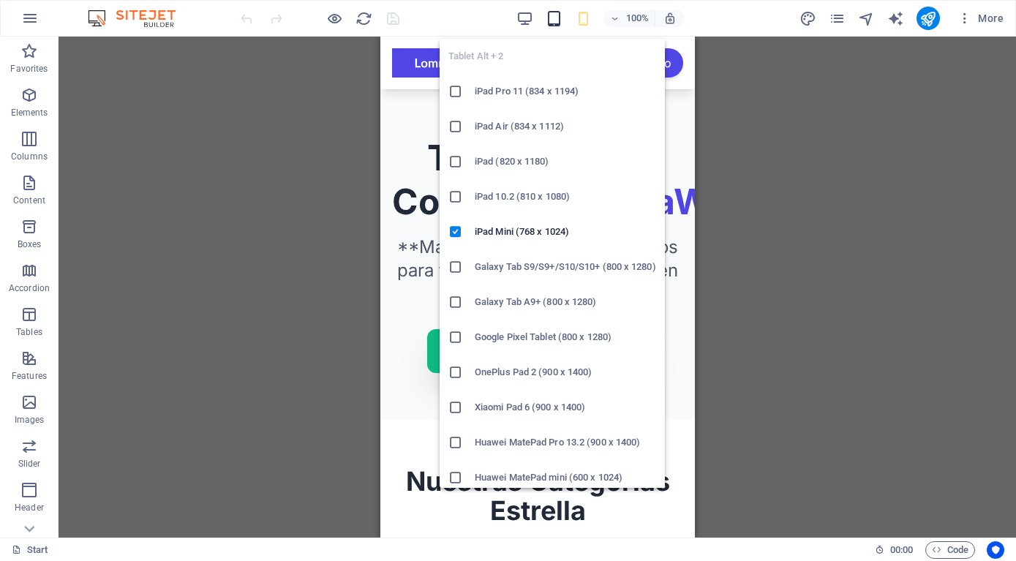
click at [552, 23] on icon "button" at bounding box center [554, 18] width 17 height 17
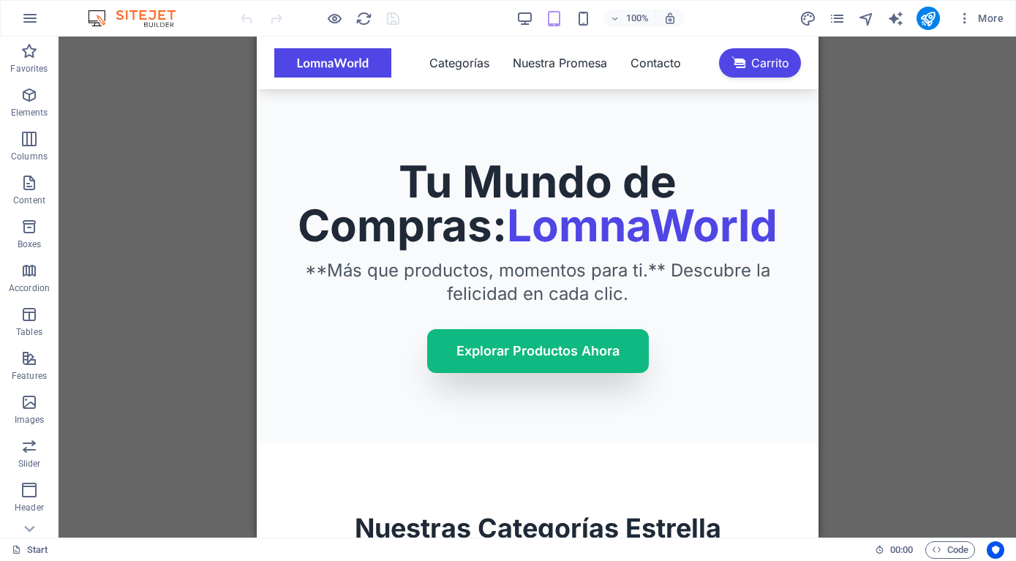
click at [751, 156] on section "Tu Mundo de Compras: LomnaWorld **Más que productos, momentos para ti.** Descub…" at bounding box center [537, 266] width 562 height 354
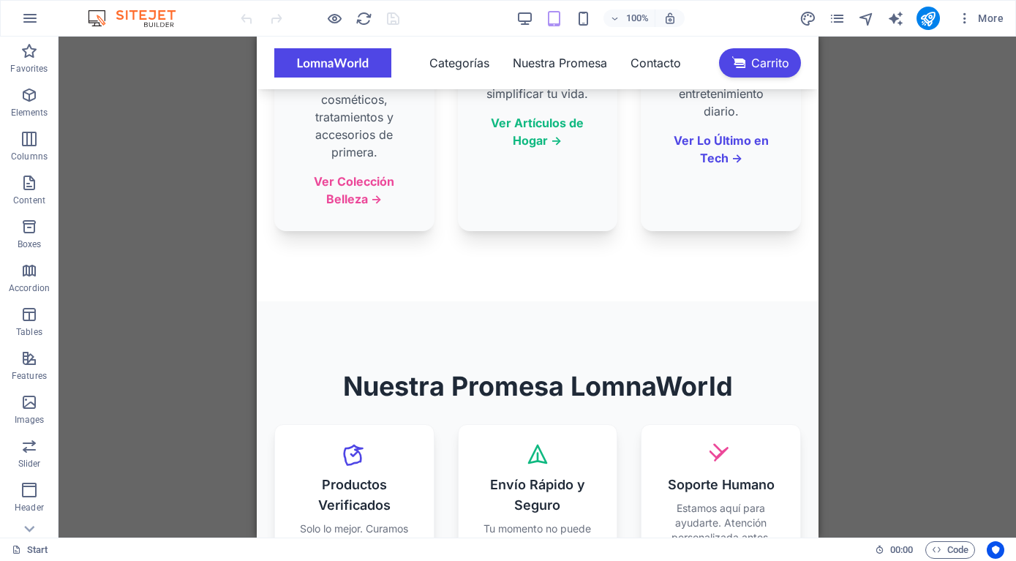
scroll to position [597, 0]
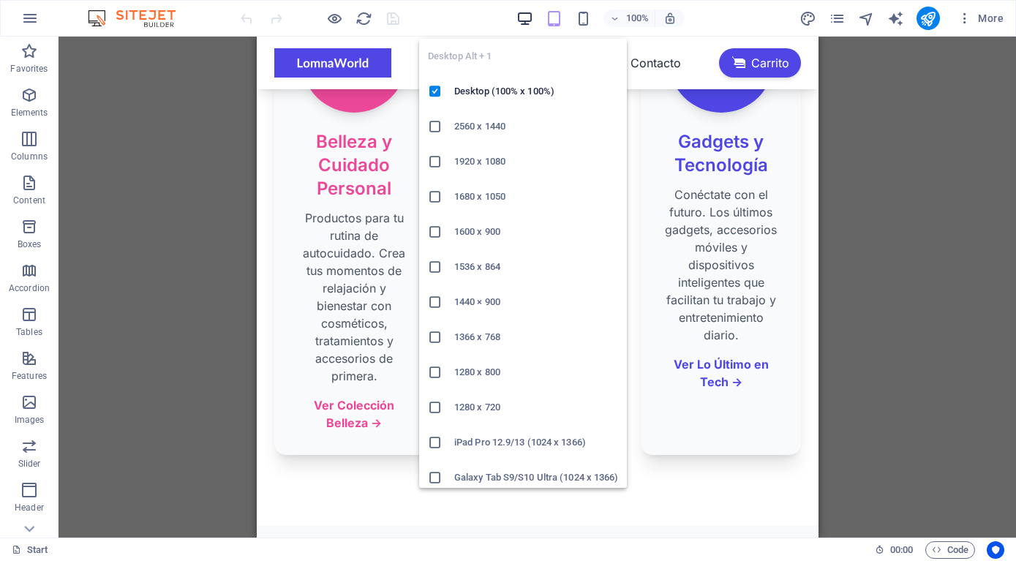
click at [527, 16] on icon "button" at bounding box center [524, 18] width 17 height 17
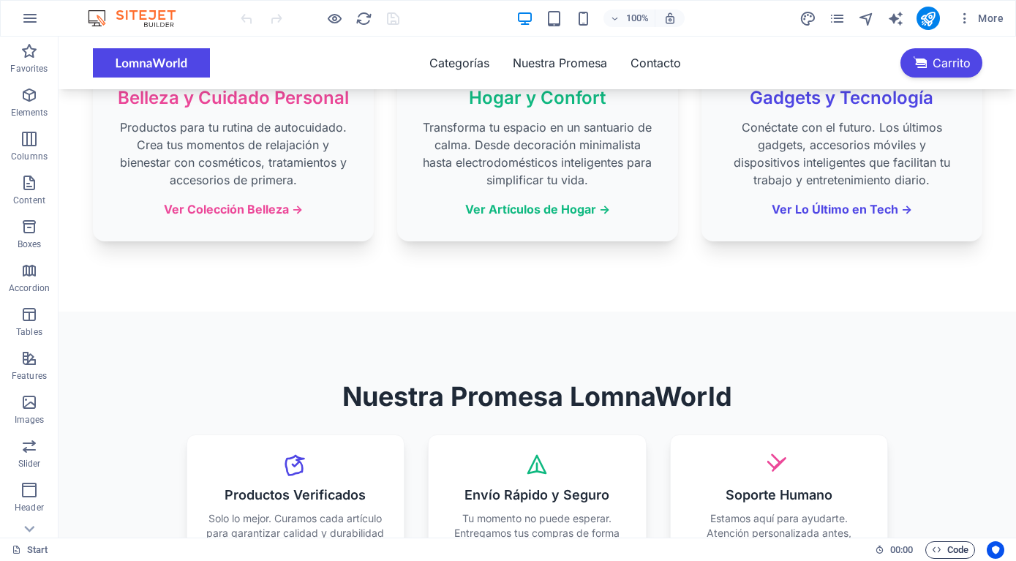
click at [936, 545] on icon "button" at bounding box center [937, 550] width 10 height 10
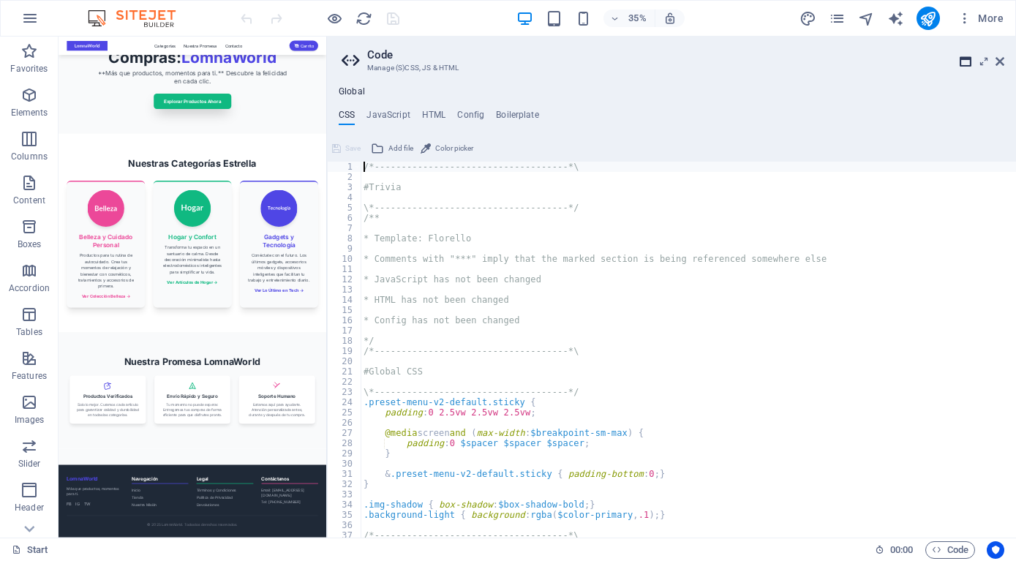
click at [962, 59] on icon at bounding box center [966, 62] width 12 height 12
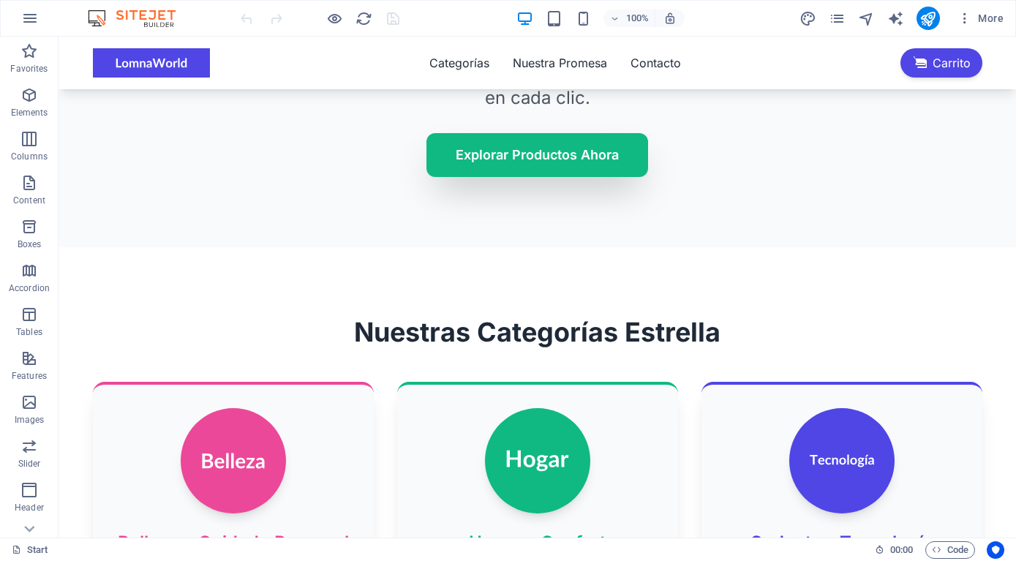
scroll to position [451, 0]
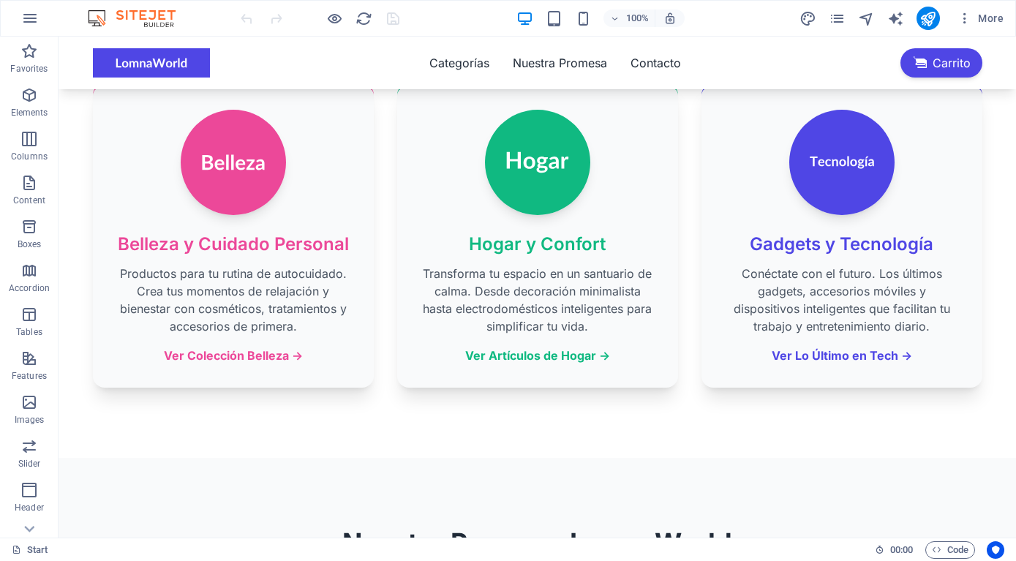
click at [759, 458] on section "Nuestras Categorías Estrella Belleza y Cuidado Personal Productos para tu rutin…" at bounding box center [538, 203] width 958 height 509
click at [361, 18] on icon "reload" at bounding box center [364, 18] width 17 height 17
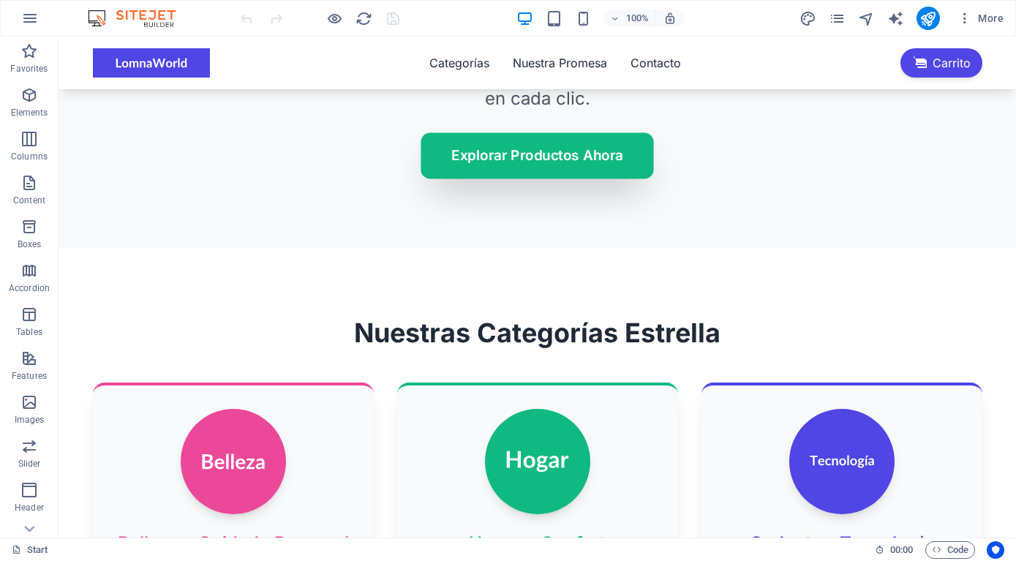
scroll to position [298, 0]
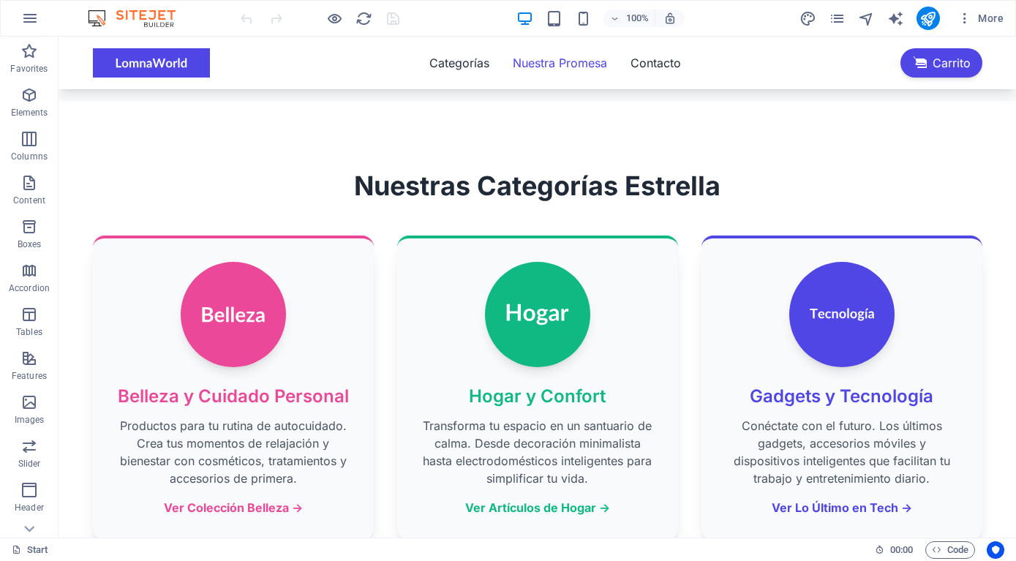
click at [590, 61] on link "Nuestra Promesa" at bounding box center [560, 63] width 94 height 18
click at [195, 68] on img at bounding box center [151, 62] width 117 height 29
click at [454, 66] on link "Categorías" at bounding box center [459, 63] width 60 height 18
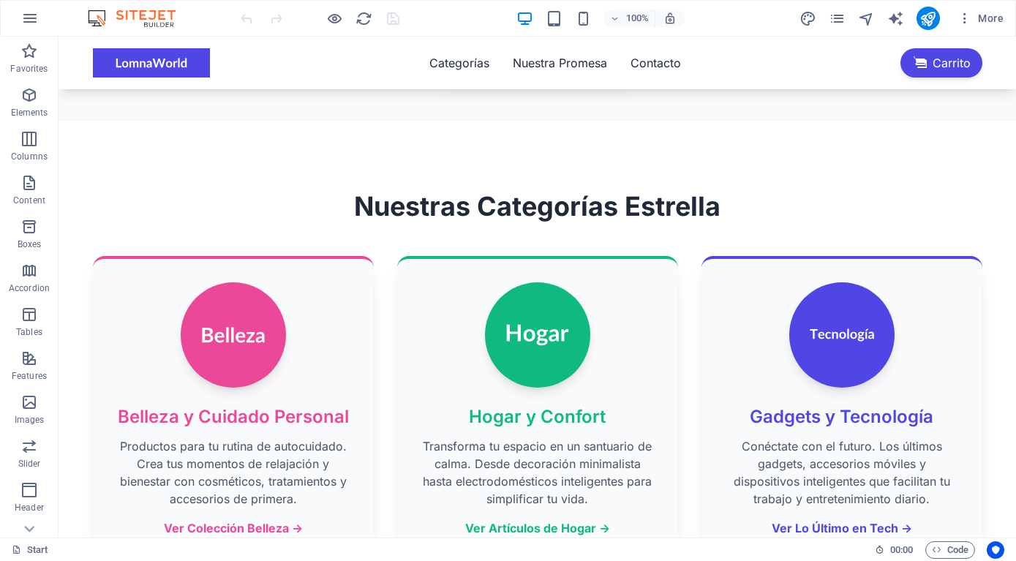
scroll to position [0, 0]
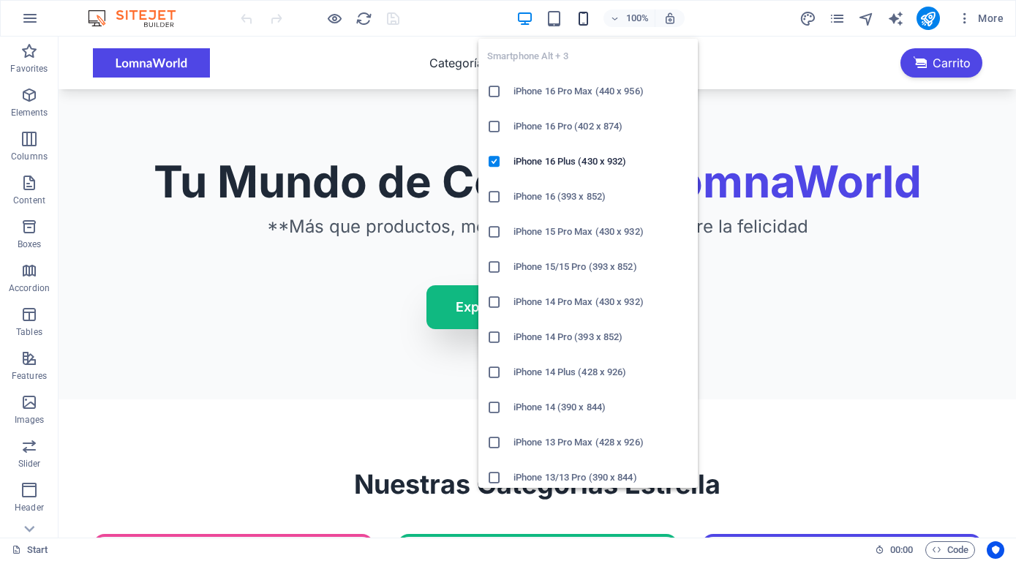
click at [587, 17] on icon "button" at bounding box center [583, 18] width 17 height 17
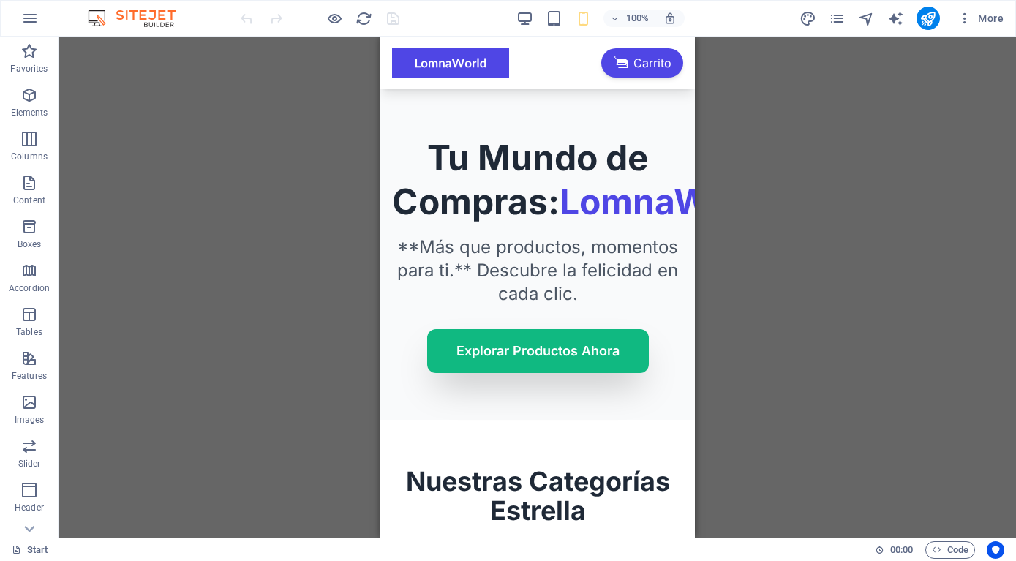
click at [734, 219] on div at bounding box center [538, 287] width 958 height 501
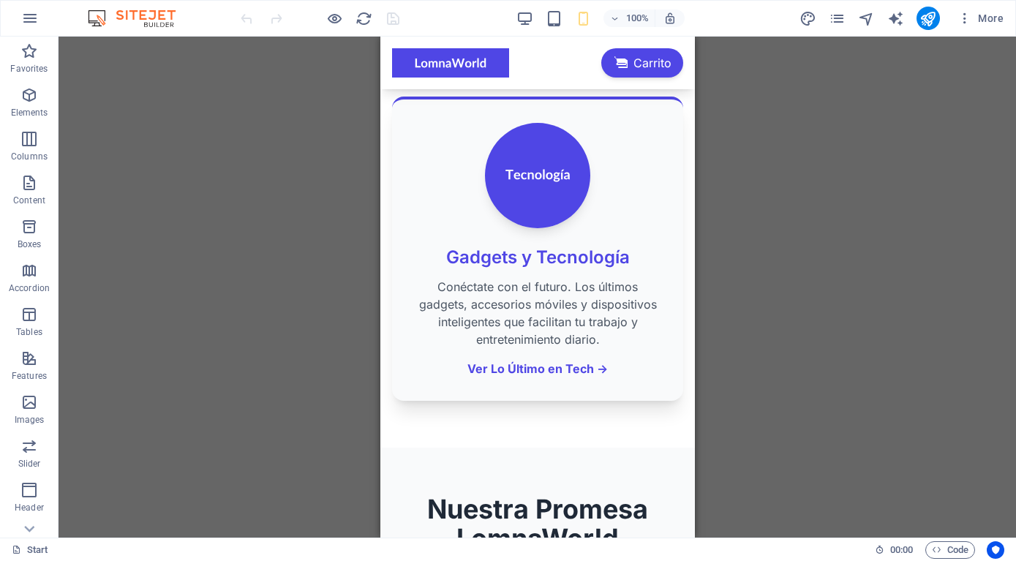
scroll to position [746, 0]
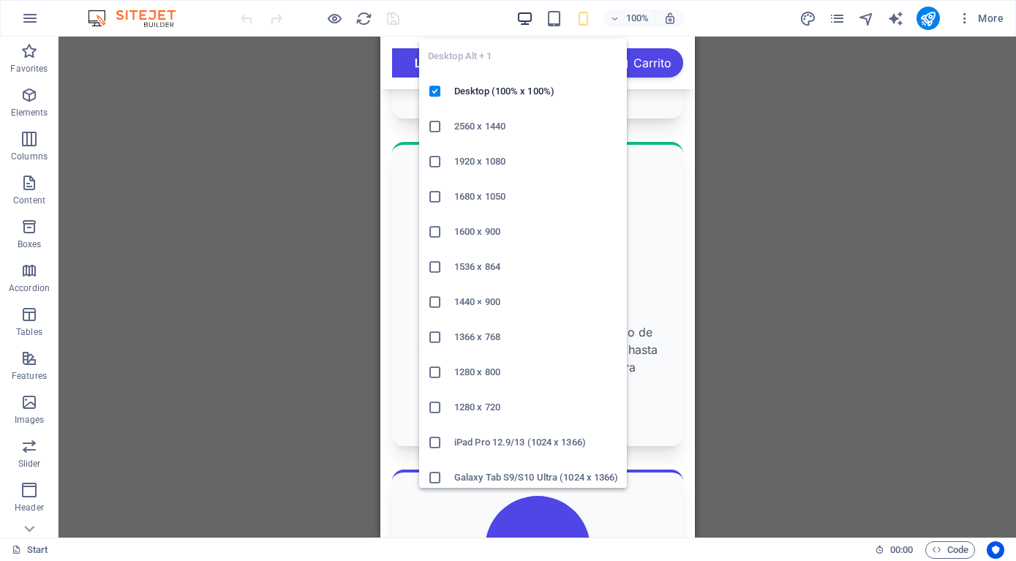
click at [524, 21] on icon "button" at bounding box center [524, 18] width 17 height 17
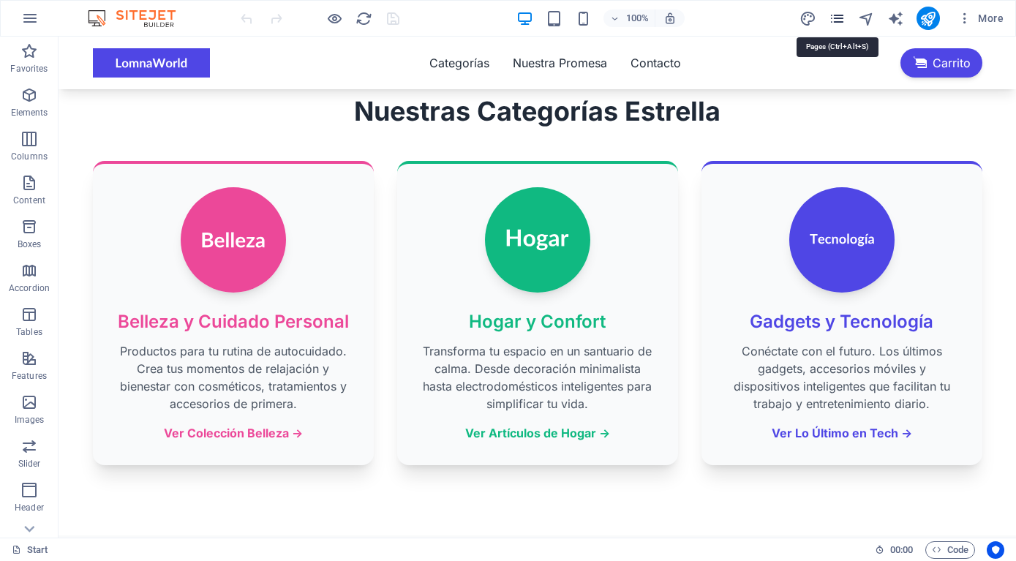
click at [839, 20] on icon "pages" at bounding box center [837, 18] width 17 height 17
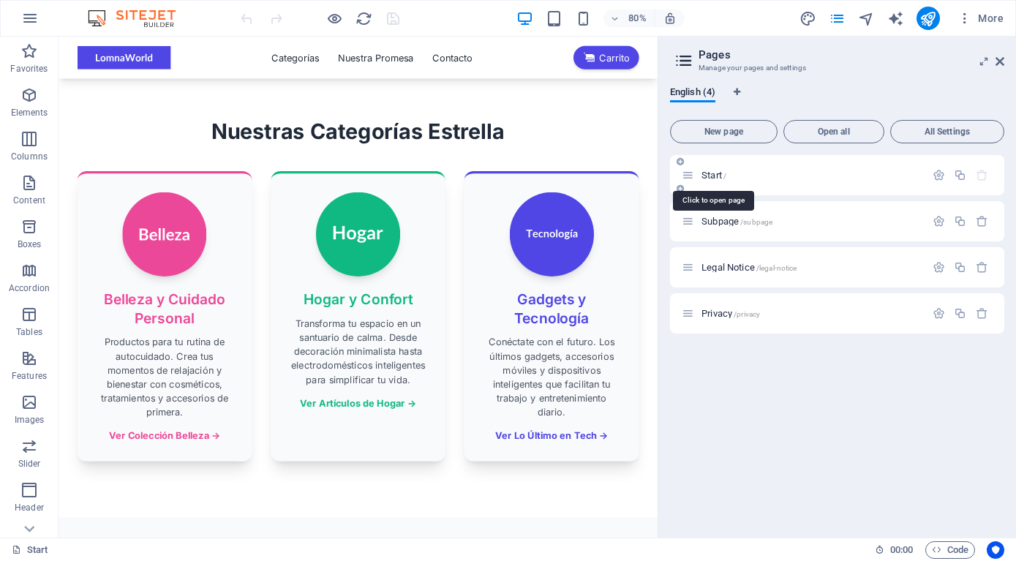
click at [715, 176] on span "Start /" at bounding box center [714, 175] width 25 height 11
click at [685, 93] on span "English (4)" at bounding box center [692, 93] width 45 height 20
click at [955, 132] on span "All Settings" at bounding box center [947, 131] width 101 height 9
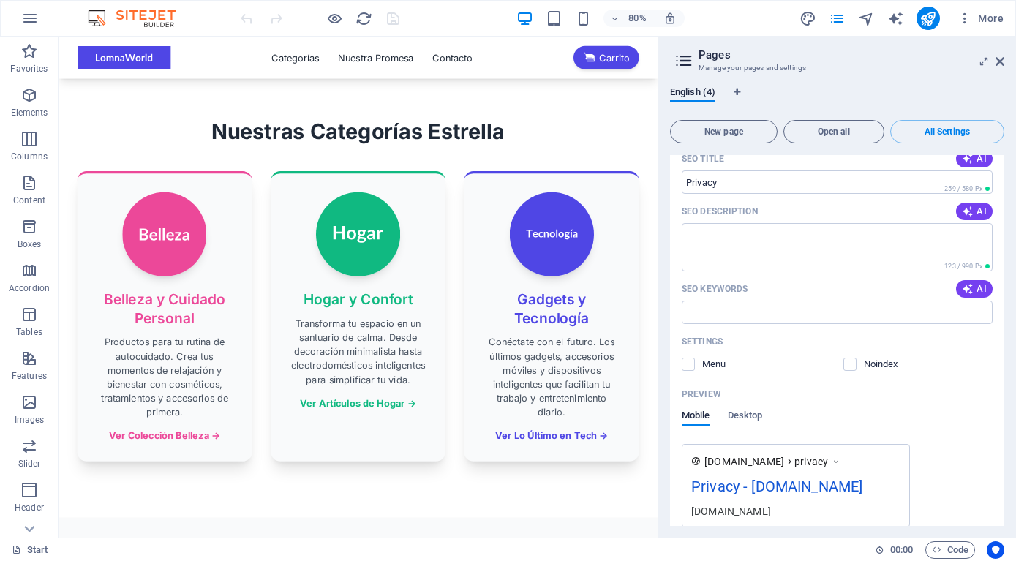
scroll to position [2036, 0]
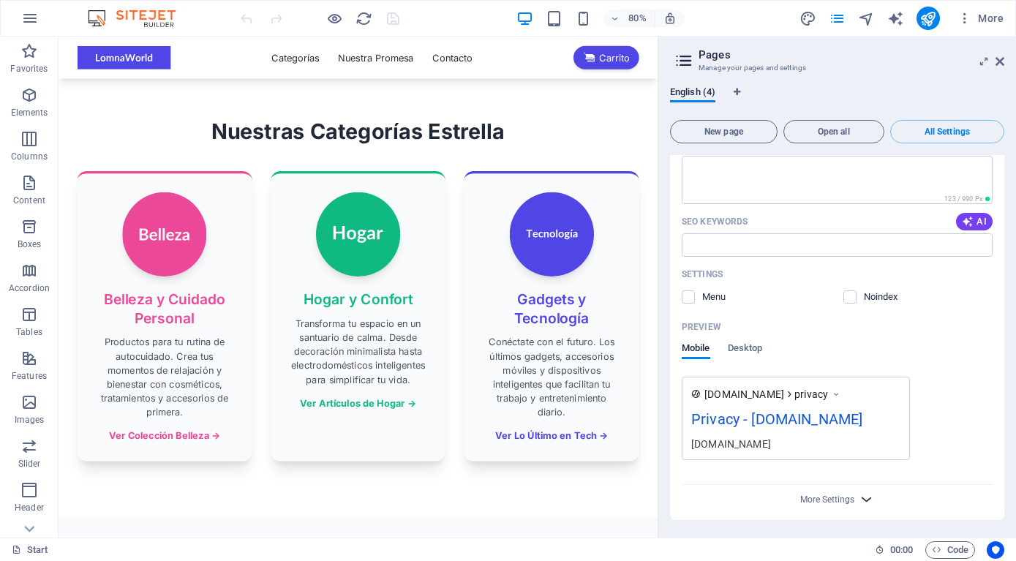
click at [869, 497] on icon "button" at bounding box center [866, 499] width 17 height 17
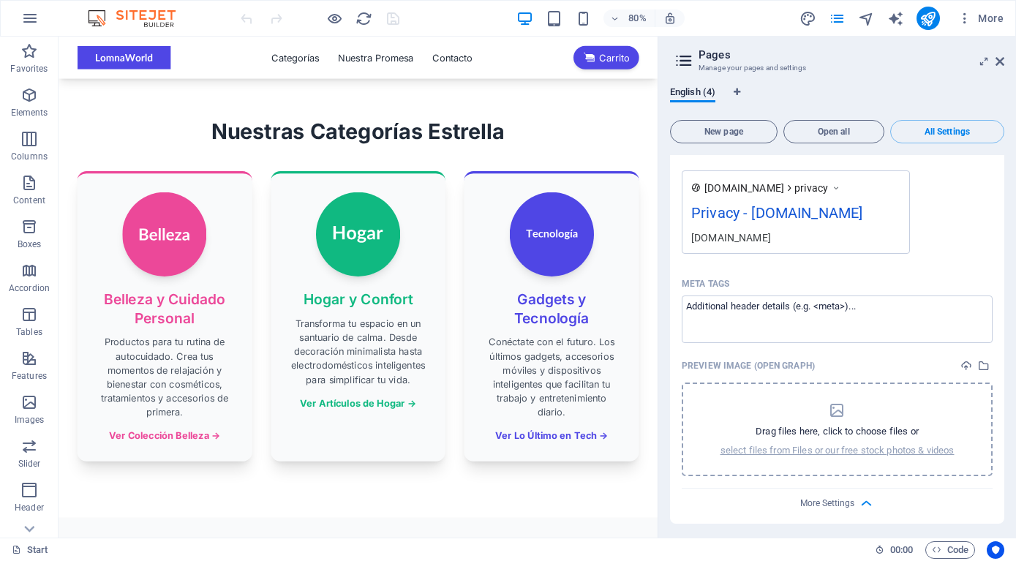
scroll to position [2246, 0]
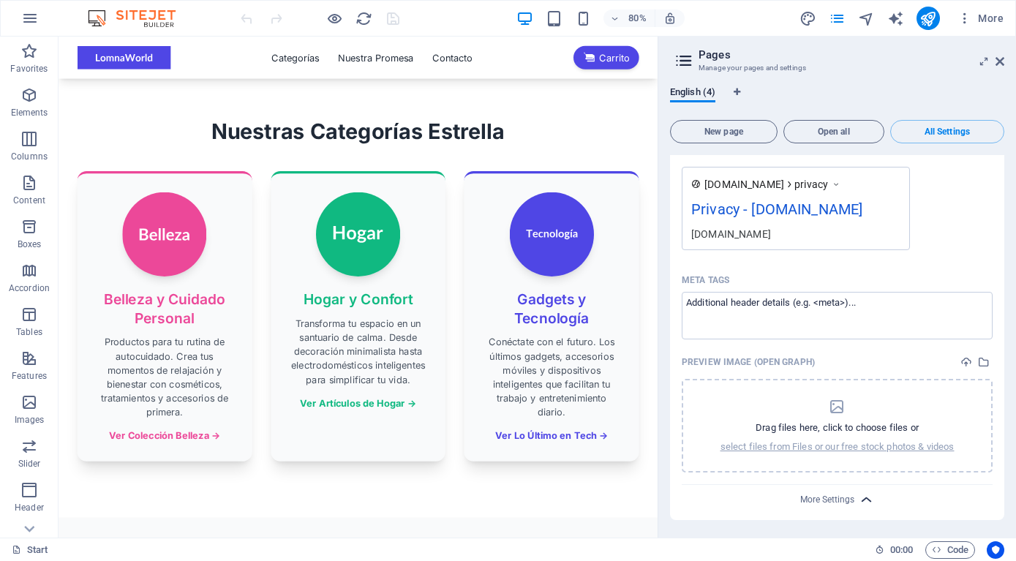
click at [864, 497] on icon "button" at bounding box center [866, 500] width 17 height 17
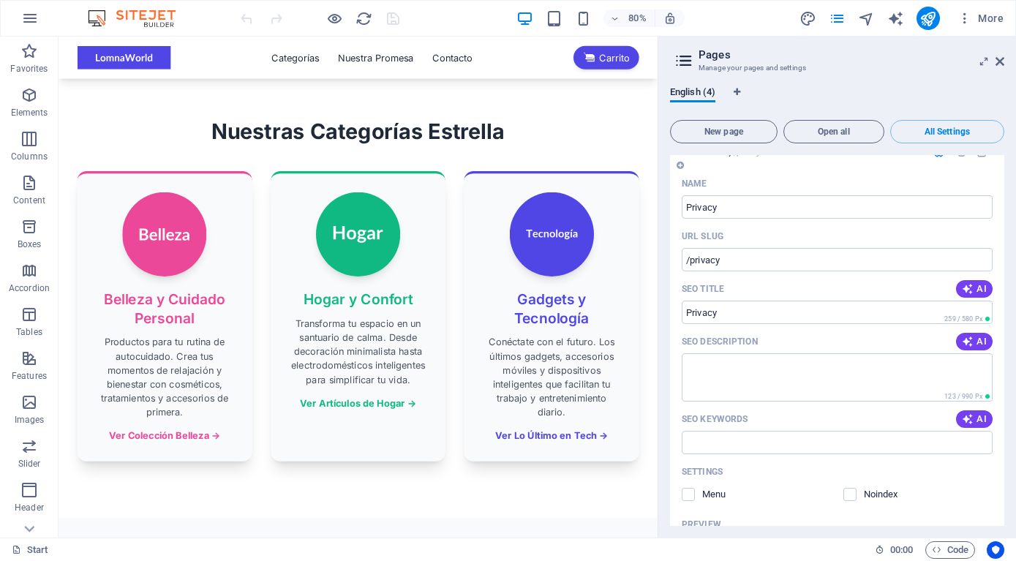
scroll to position [1575, 0]
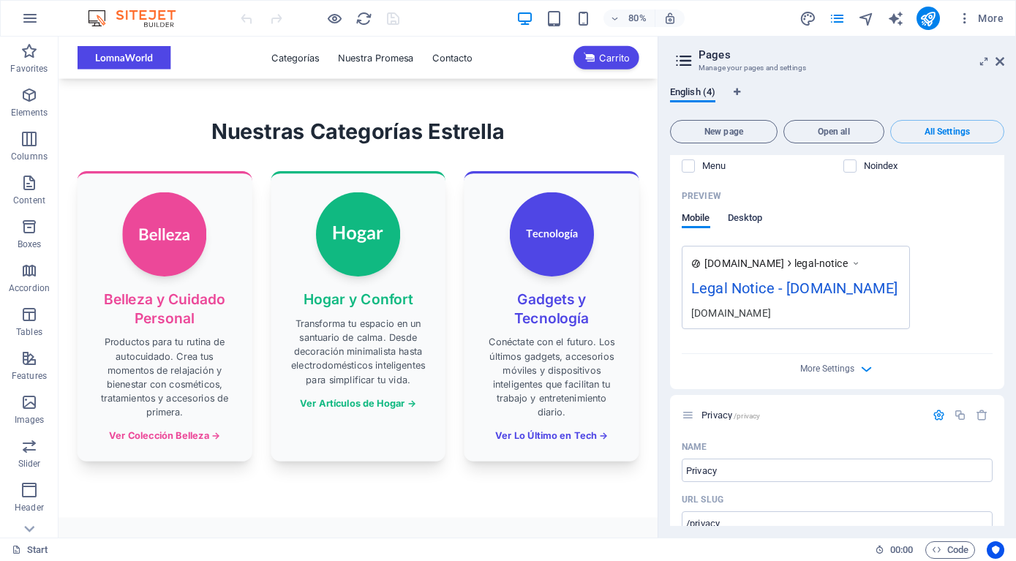
click at [756, 209] on span "Desktop" at bounding box center [745, 219] width 35 height 20
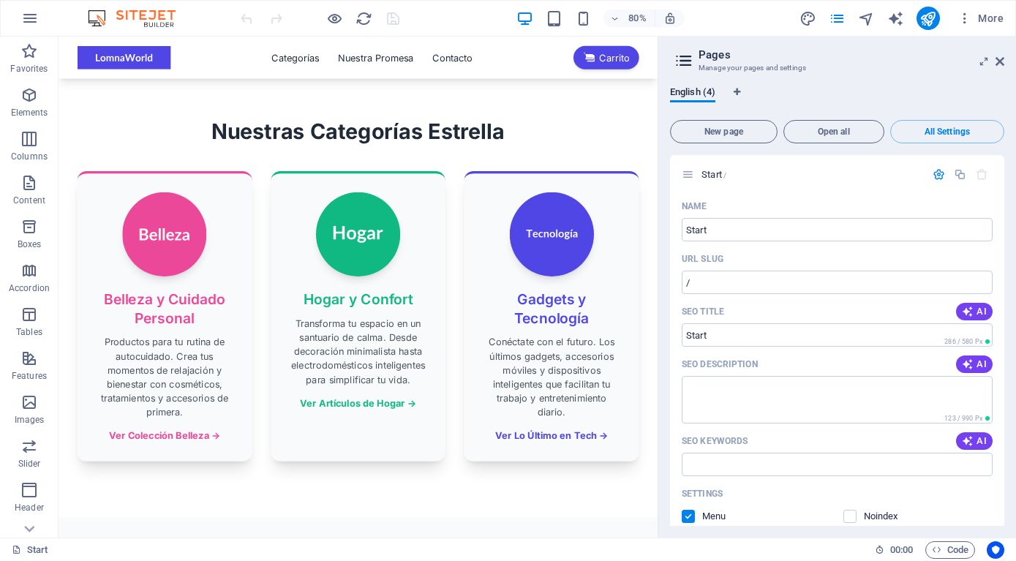
scroll to position [0, 0]
click at [834, 135] on span "Open all" at bounding box center [834, 131] width 88 height 9
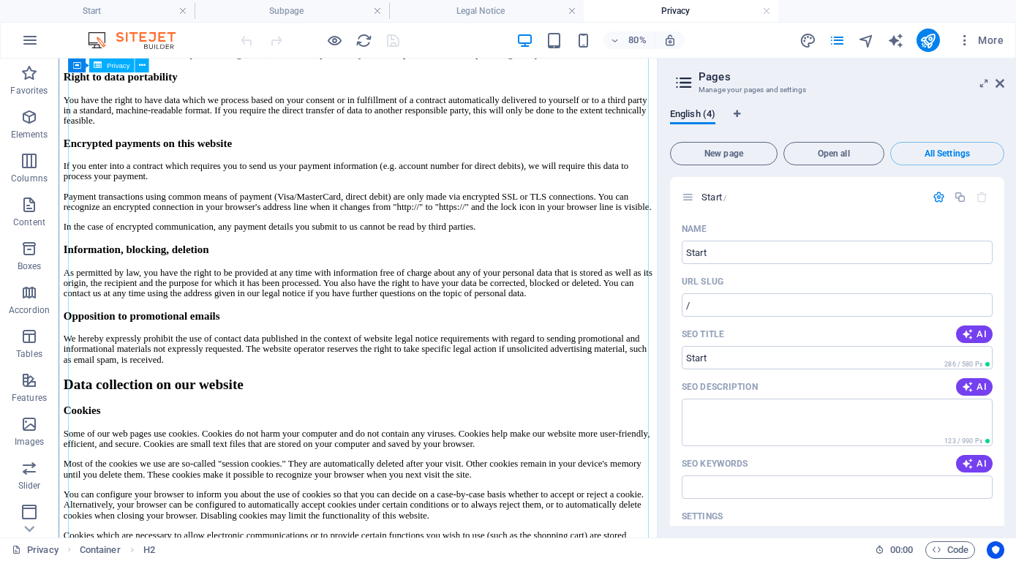
scroll to position [895, 0]
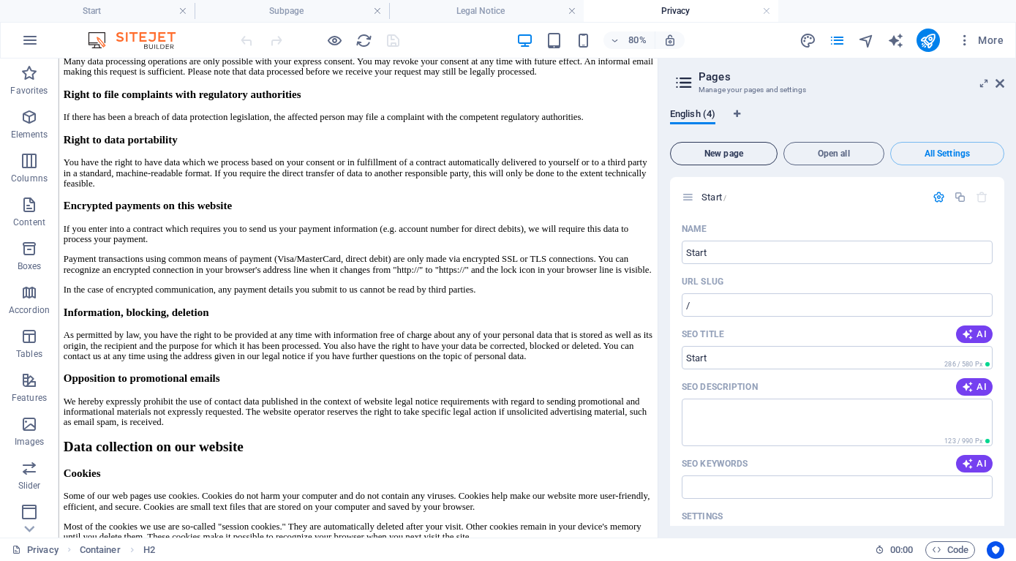
click at [715, 151] on span "New page" at bounding box center [724, 153] width 94 height 9
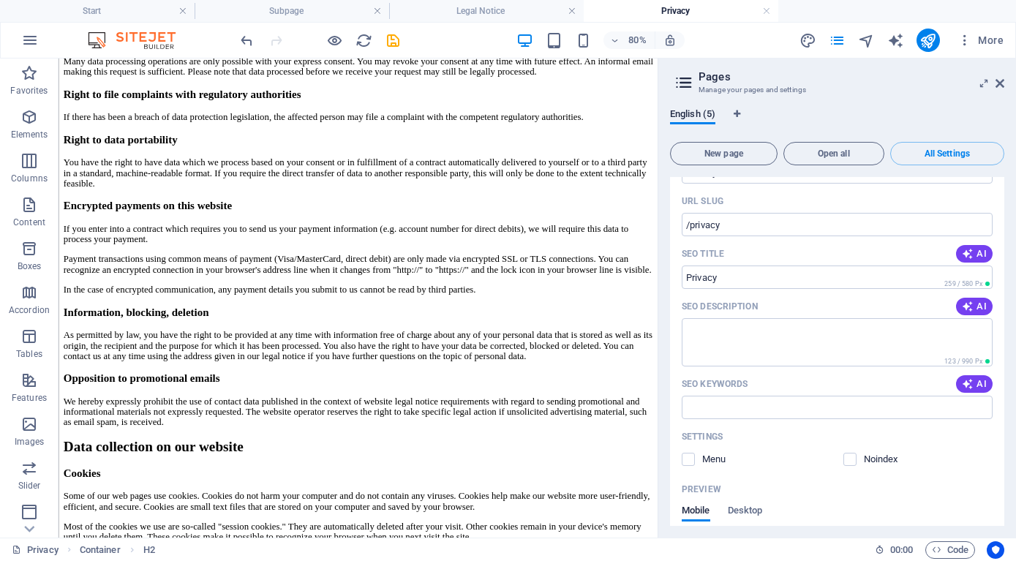
scroll to position [1865, 0]
click at [1003, 81] on icon at bounding box center [1000, 84] width 9 height 12
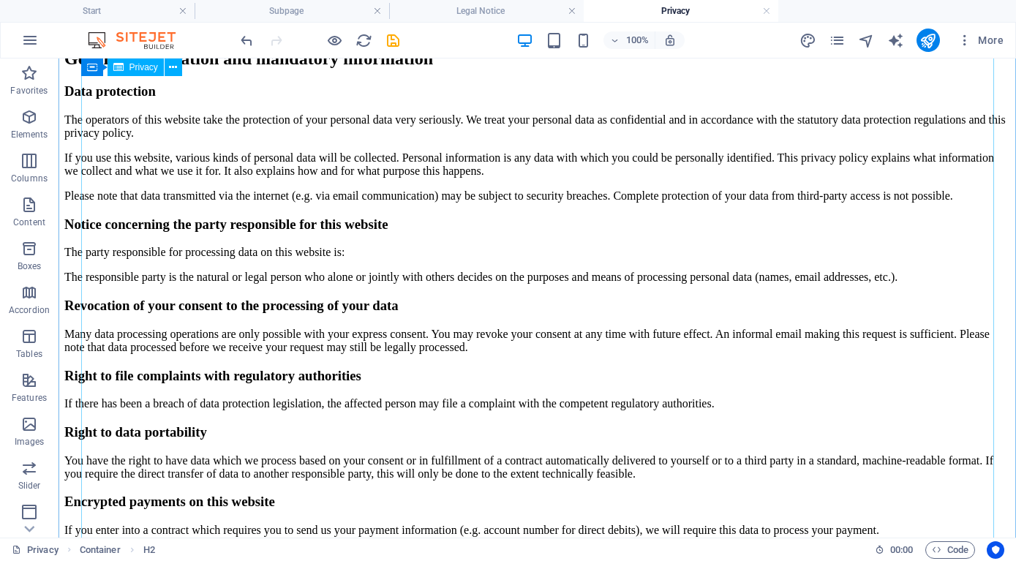
scroll to position [526, 0]
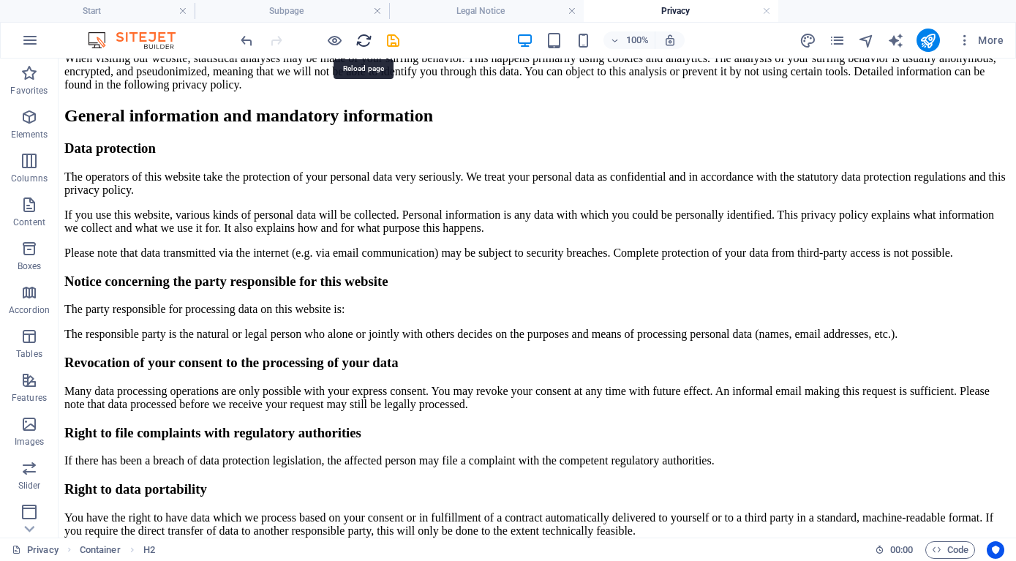
click at [362, 37] on icon "reload" at bounding box center [364, 40] width 17 height 17
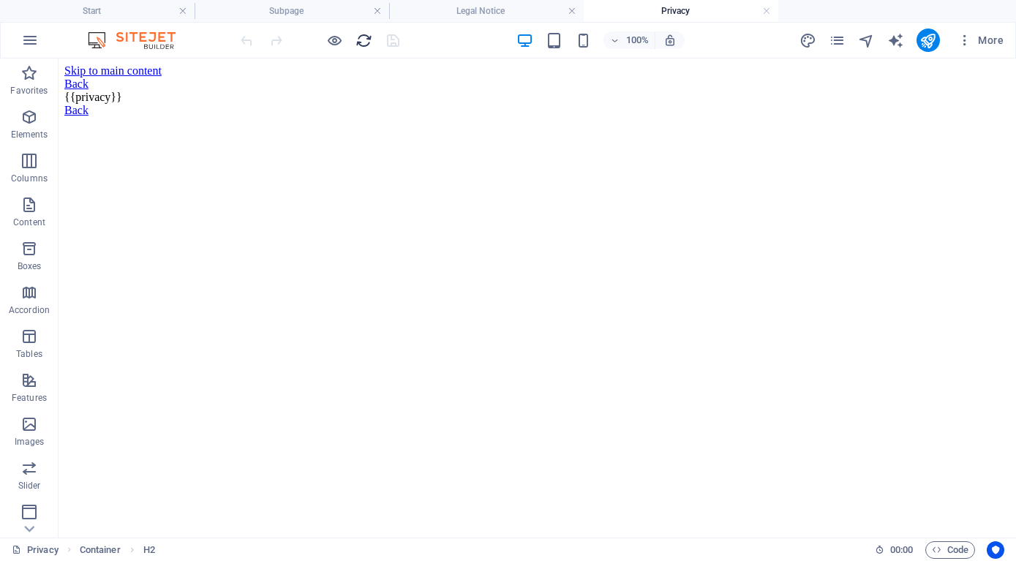
scroll to position [0, 0]
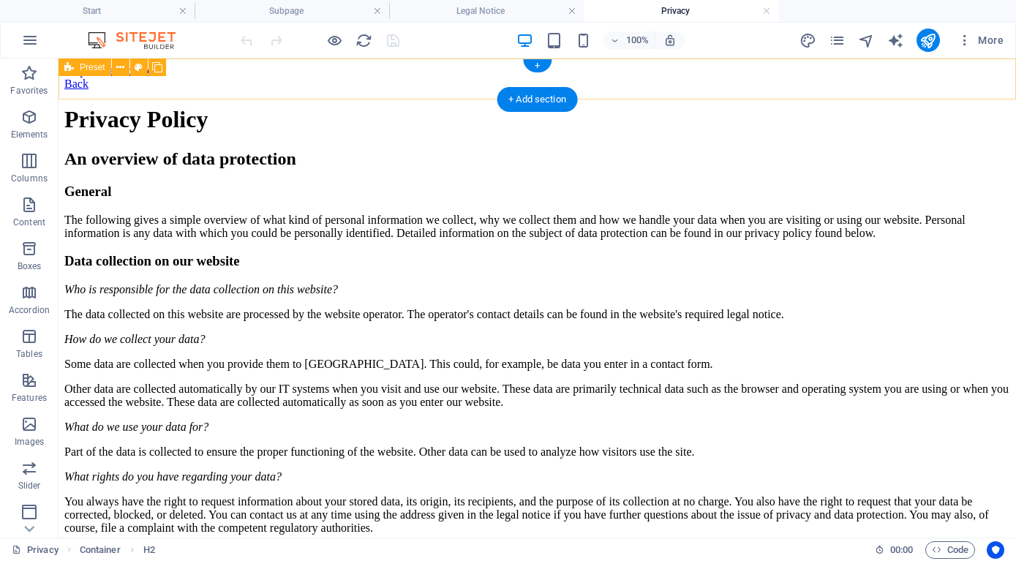
click at [80, 81] on div "Back" at bounding box center [537, 84] width 946 height 13
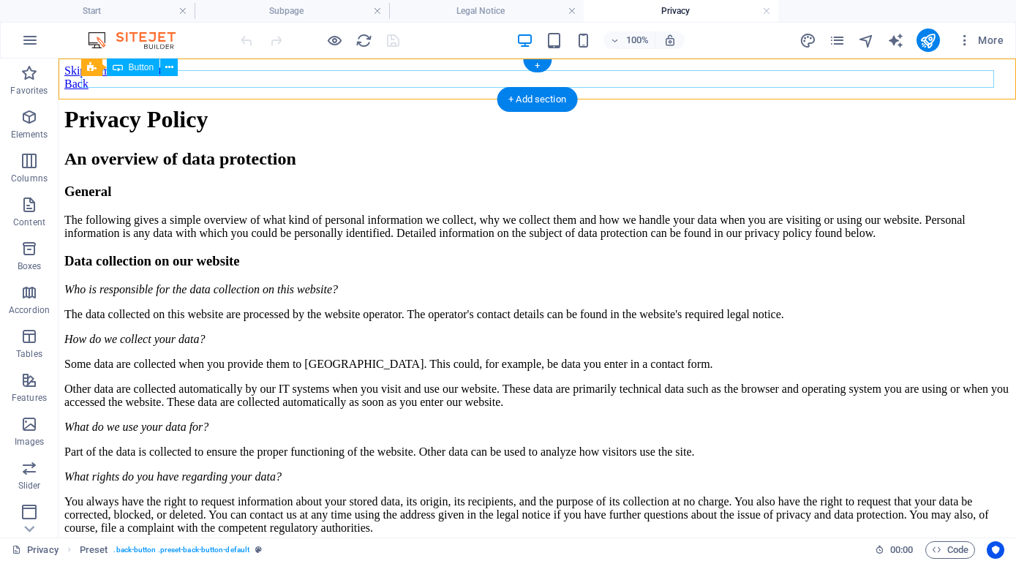
click at [113, 81] on div "Back" at bounding box center [537, 84] width 946 height 13
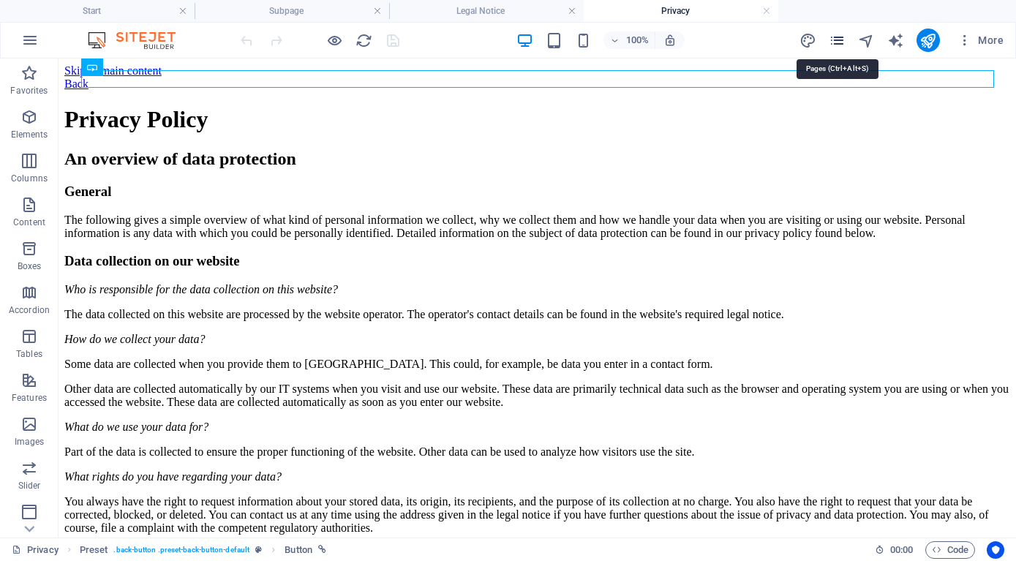
click at [833, 37] on icon "pages" at bounding box center [837, 40] width 17 height 17
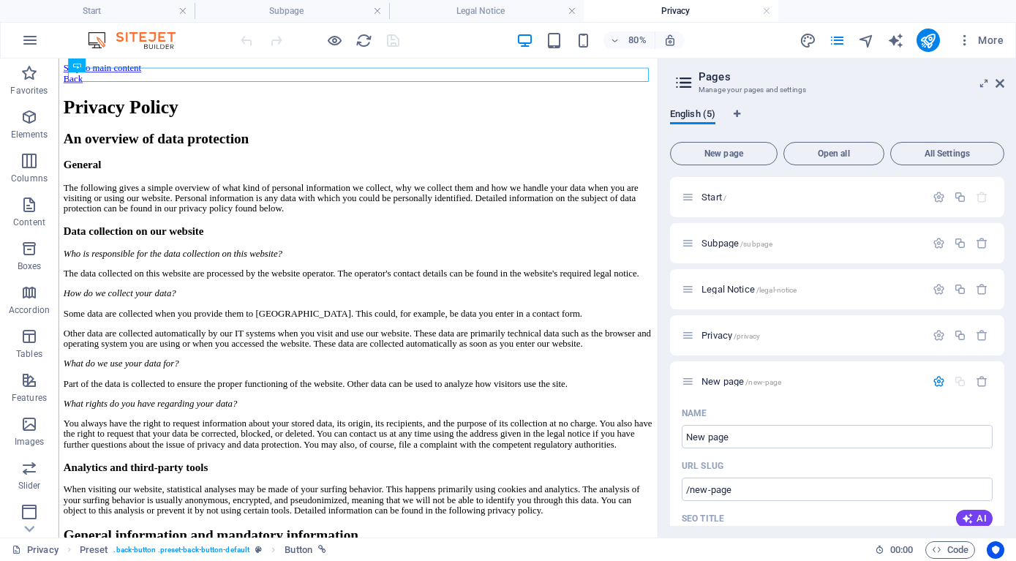
click at [686, 80] on icon at bounding box center [684, 82] width 22 height 20
click at [707, 195] on span "Start /" at bounding box center [714, 197] width 25 height 11
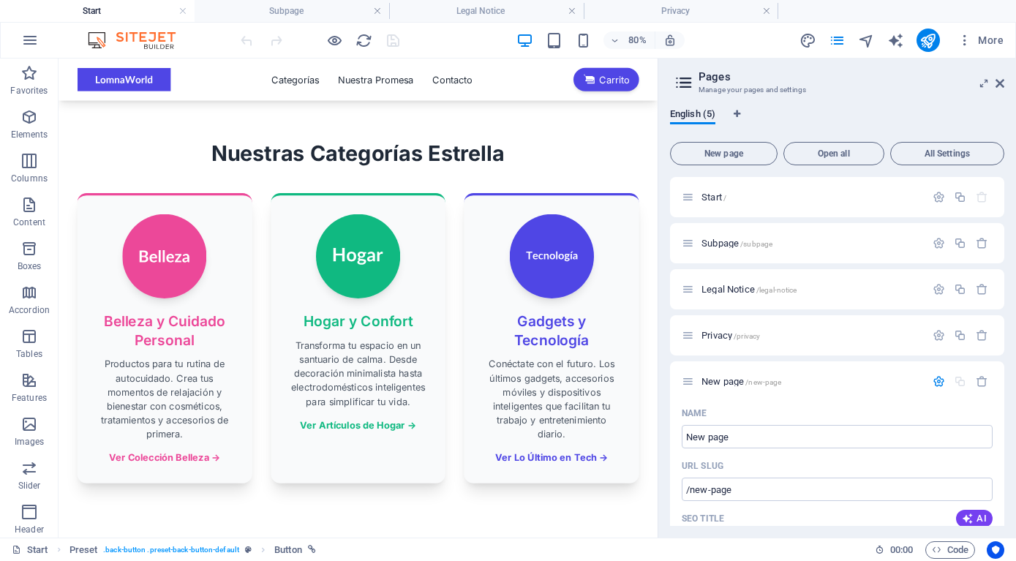
click at [770, 176] on h2 "Nuestras Categorías Estrella" at bounding box center [433, 176] width 702 height 29
click at [999, 82] on icon at bounding box center [1000, 84] width 9 height 12
